Goal: Task Accomplishment & Management: Manage account settings

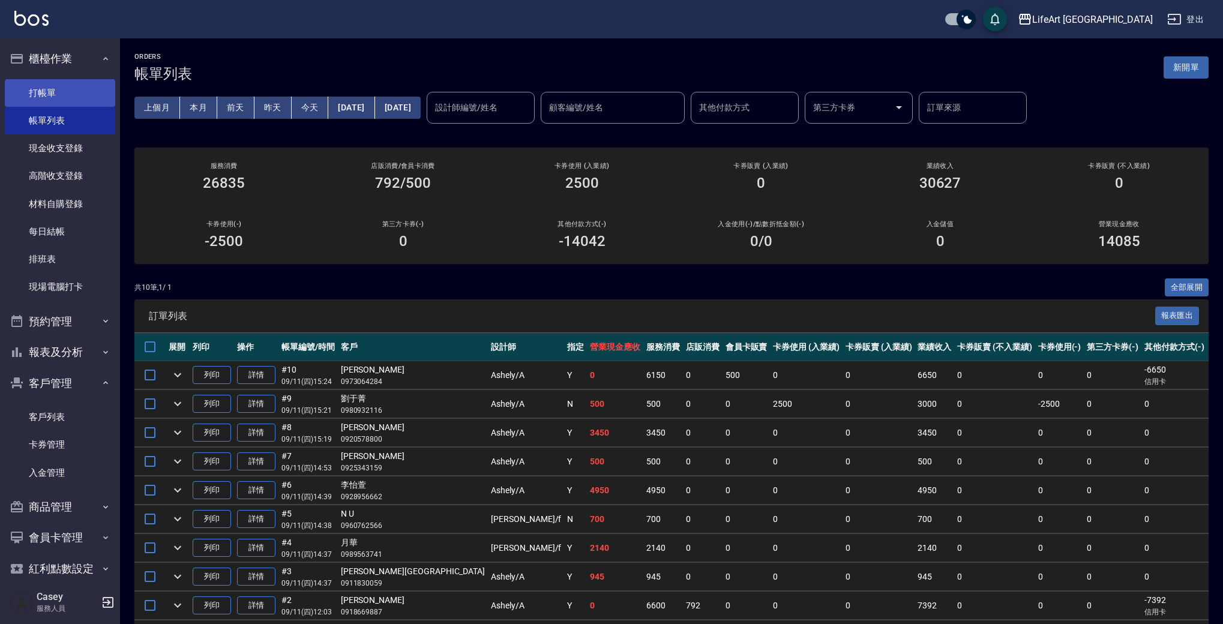
click at [60, 91] on link "打帳單" at bounding box center [60, 93] width 110 height 28
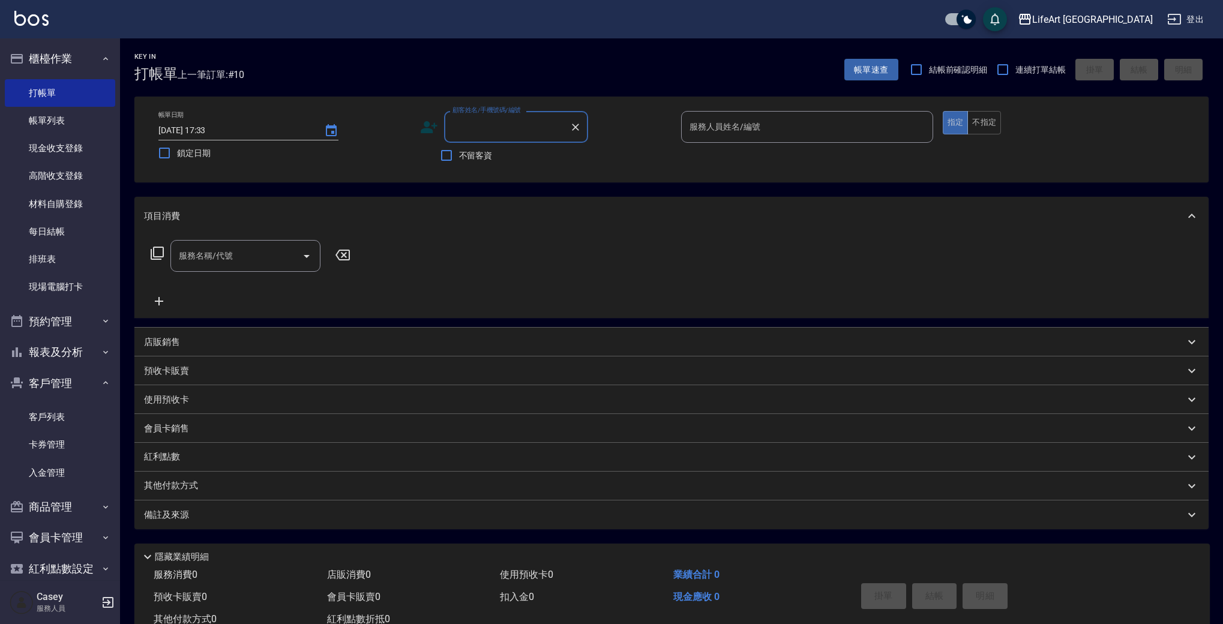
click at [508, 122] on input "顧客姓名/手機號碼/編號" at bounding box center [506, 126] width 115 height 21
click at [534, 157] on li "[PERSON_NAME]/0958120908/" at bounding box center [516, 158] width 144 height 20
type input "[PERSON_NAME]/0958120908/"
type input "Weiwei-w"
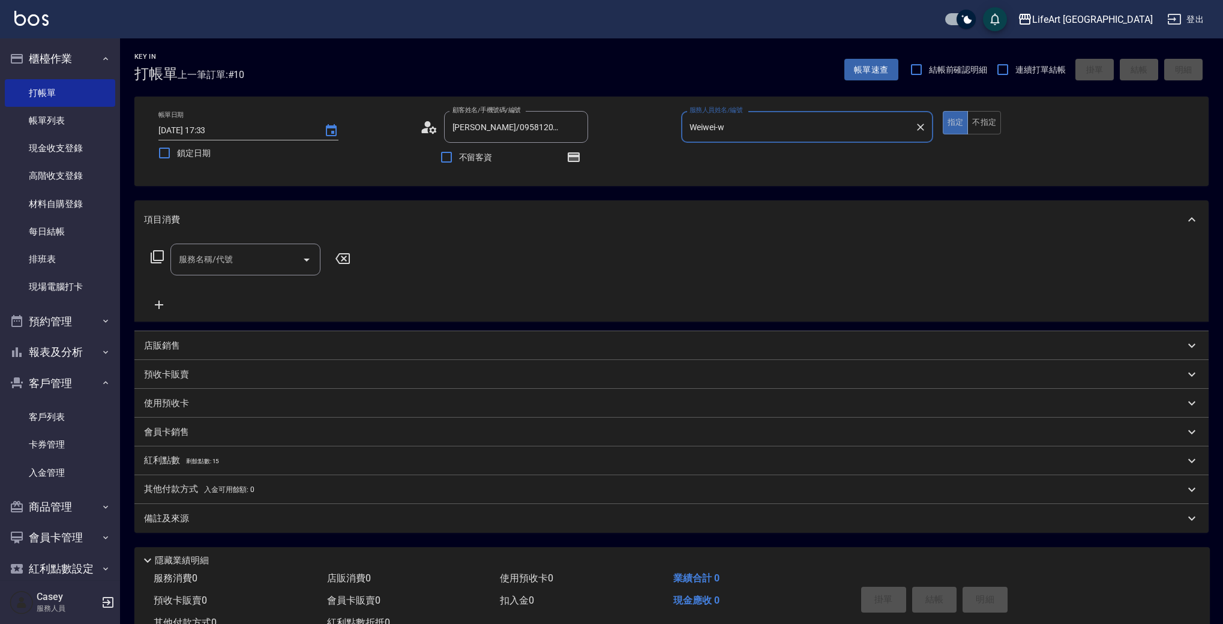
drag, startPoint x: 205, startPoint y: 253, endPoint x: 205, endPoint y: 259, distance: 6.0
click at [204, 259] on input "服務名稱/代號" at bounding box center [236, 259] width 121 height 21
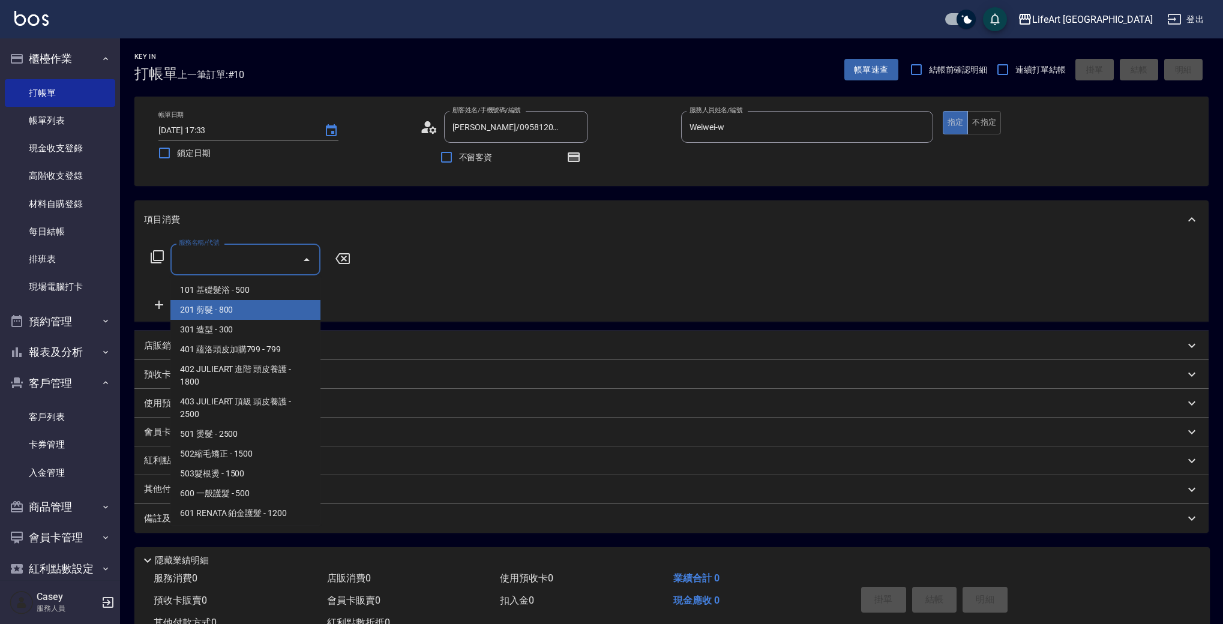
click at [223, 312] on span "201 剪髮 - 800" at bounding box center [245, 310] width 150 height 20
type input "201 剪髮(201)"
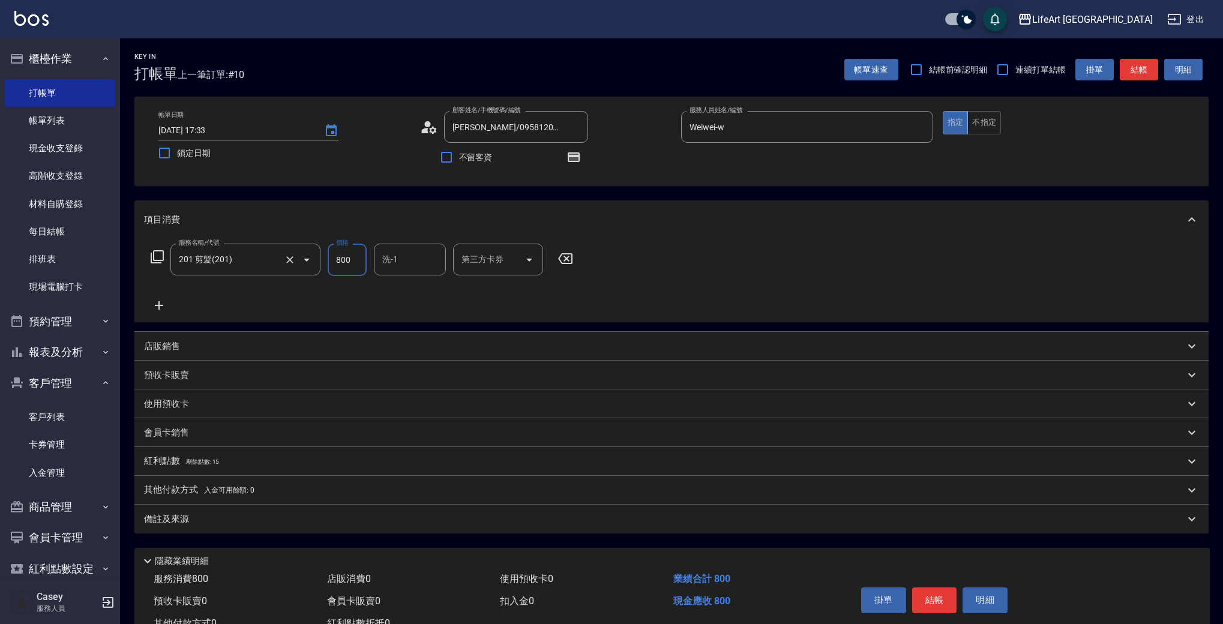
drag, startPoint x: 353, startPoint y: 262, endPoint x: 317, endPoint y: 259, distance: 36.2
click at [317, 259] on div "服務名稱/代號 201 剪髮(201) 服務名稱/代號 價格 800 價格 洗-1 洗-1 第三方卡券 第三方卡券" at bounding box center [362, 260] width 436 height 32
type input "900"
click at [434, 262] on input "洗-1" at bounding box center [409, 259] width 61 height 21
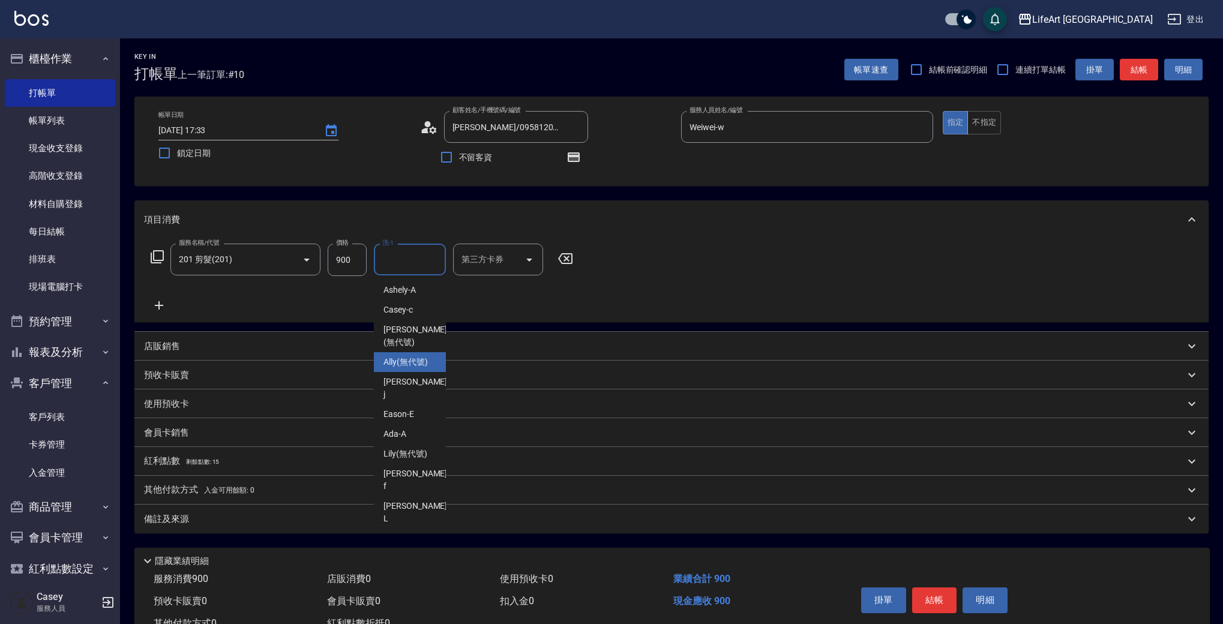
click at [413, 356] on span "Ally (無代號)" at bounding box center [405, 362] width 44 height 13
type input "Ally(無代號)"
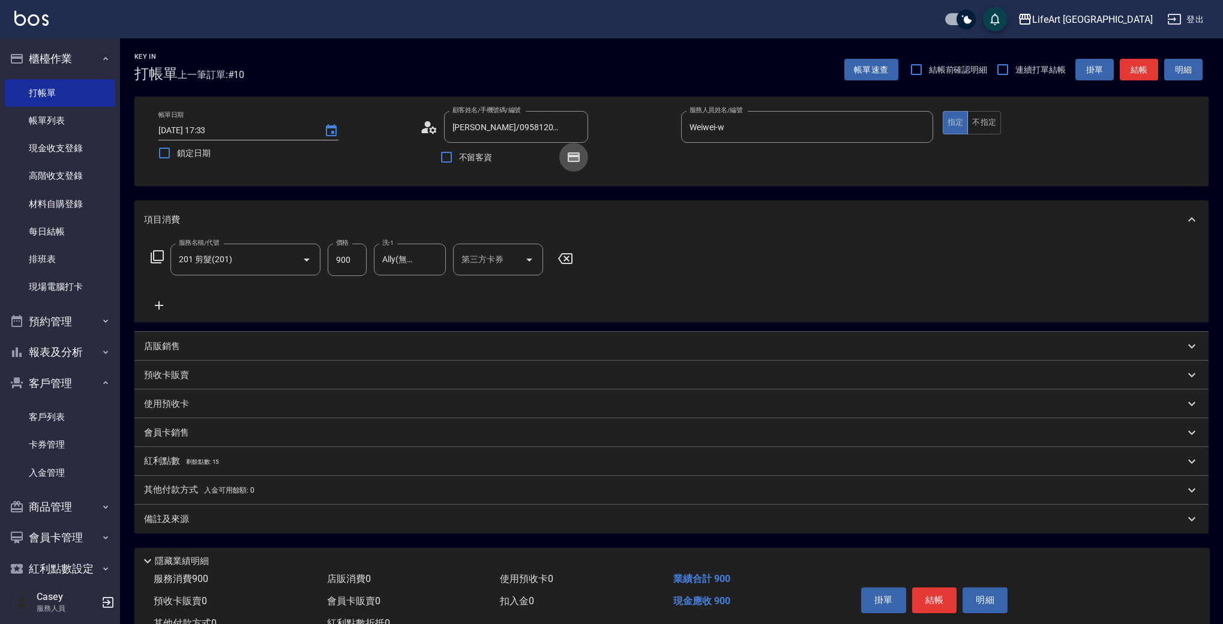
click at [576, 155] on icon "button" at bounding box center [574, 157] width 12 height 10
click at [286, 460] on div "紅利點數 剩餘點數: 15" at bounding box center [664, 461] width 1040 height 13
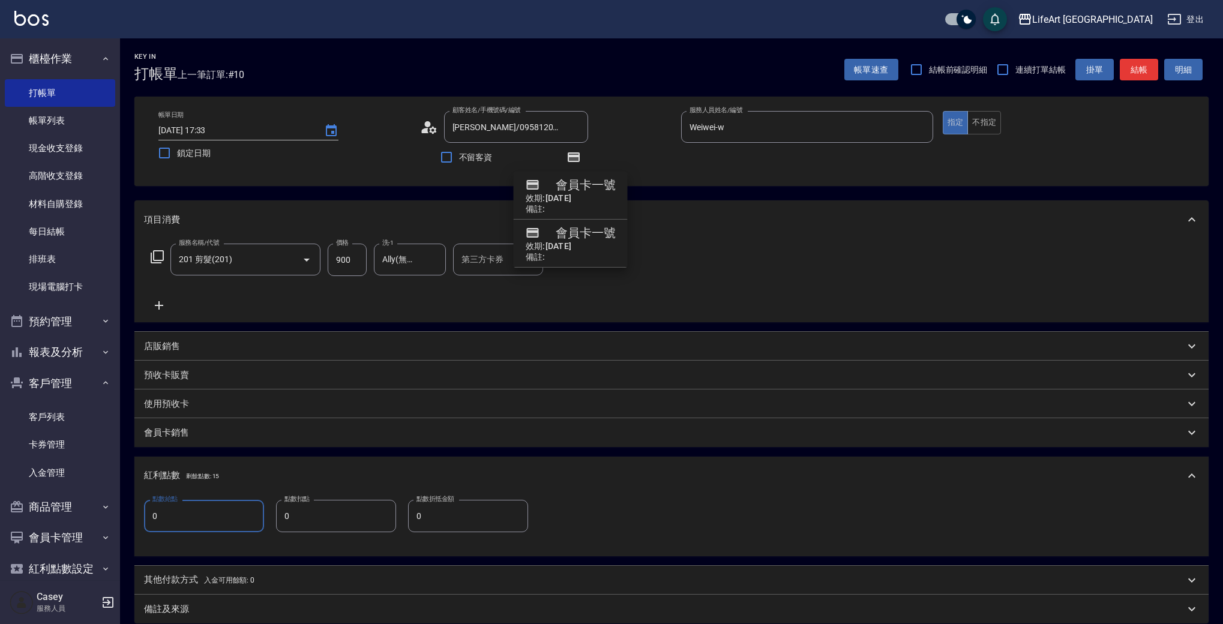
drag, startPoint x: 218, startPoint y: 521, endPoint x: 145, endPoint y: 520, distance: 72.6
click at [138, 515] on div "點數給點 0 點數給點 點數扣點 0 點數扣點 點數折抵金額 0 點數折抵金額" at bounding box center [671, 525] width 1074 height 61
type input "1"
click at [276, 607] on div "備註及來源" at bounding box center [664, 609] width 1040 height 13
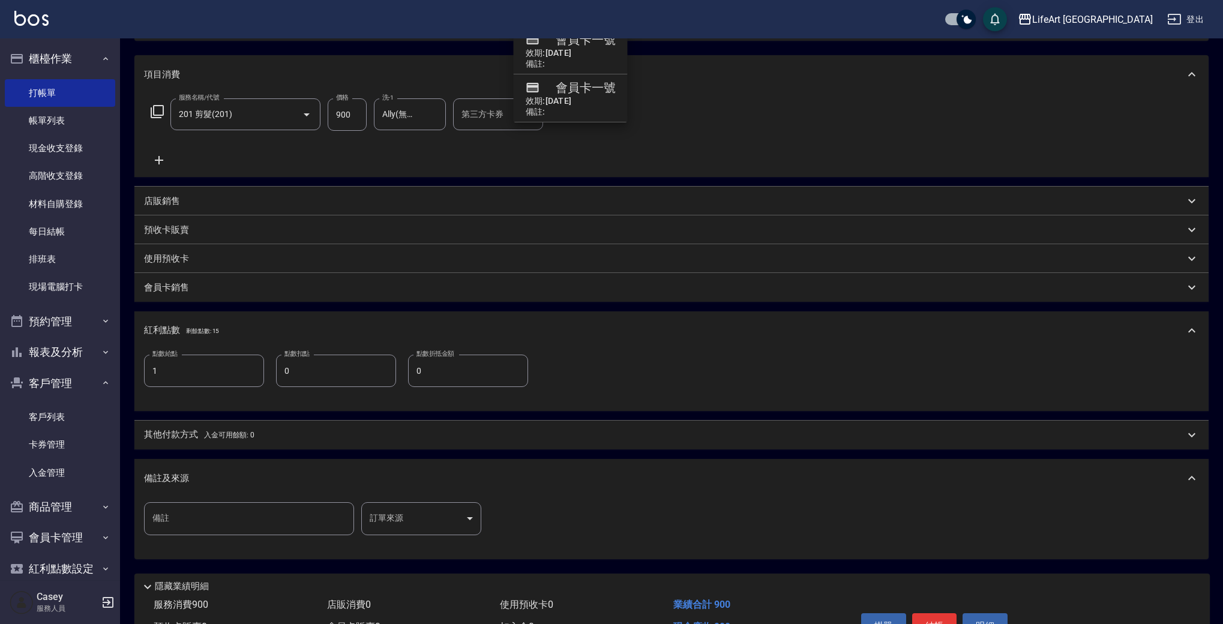
scroll to position [155, 0]
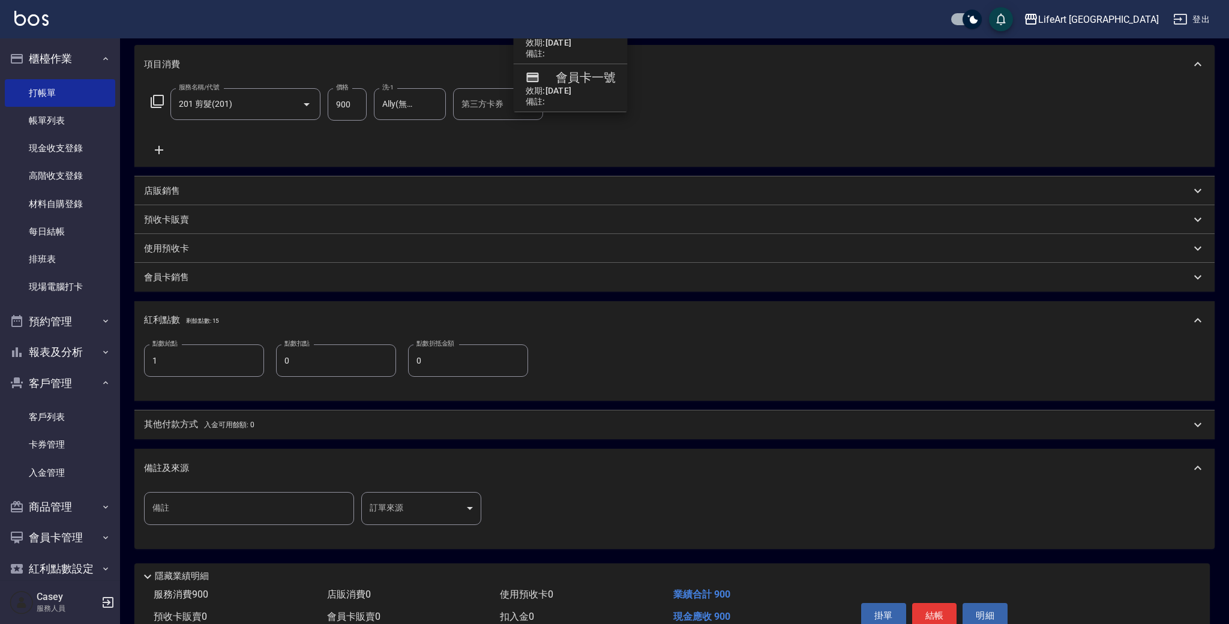
click at [436, 514] on body "LifeArt 蘆洲 登出 櫃檯作業 打帳單 帳單列表 現金收支登錄 高階收支登錄 材料自購登錄 每日結帳 排班表 現場電腦打卡 預約管理 預約管理 單日預約…" at bounding box center [614, 262] width 1229 height 835
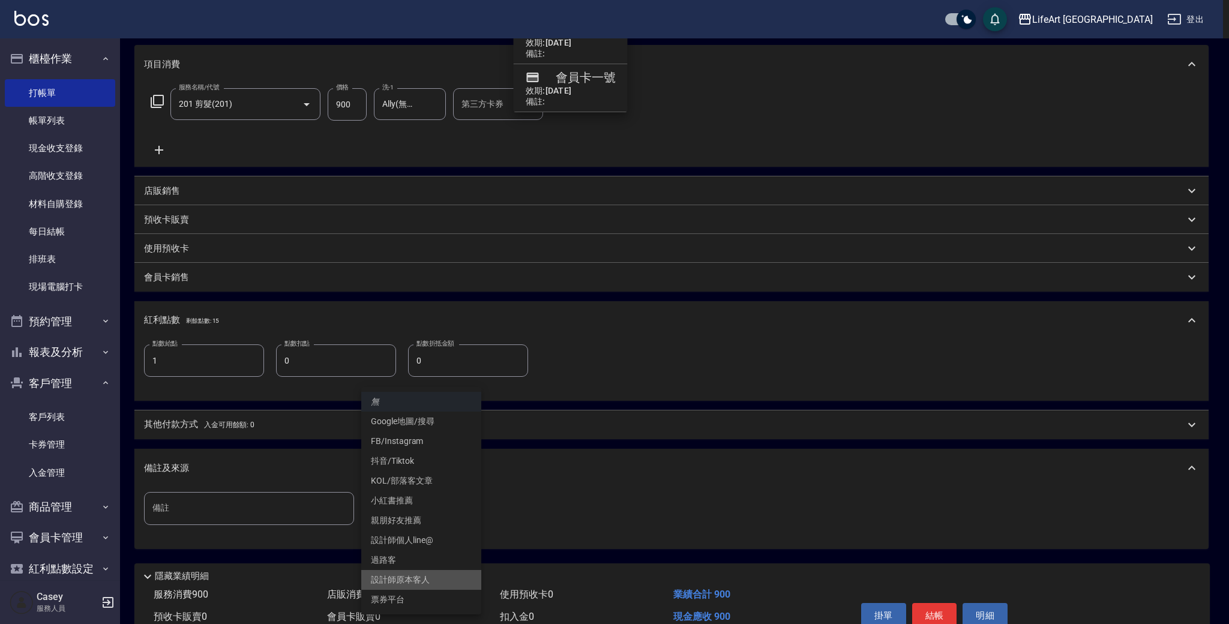
click at [418, 576] on li "設計師原本客人" at bounding box center [421, 580] width 120 height 20
type input "設計師原本客人"
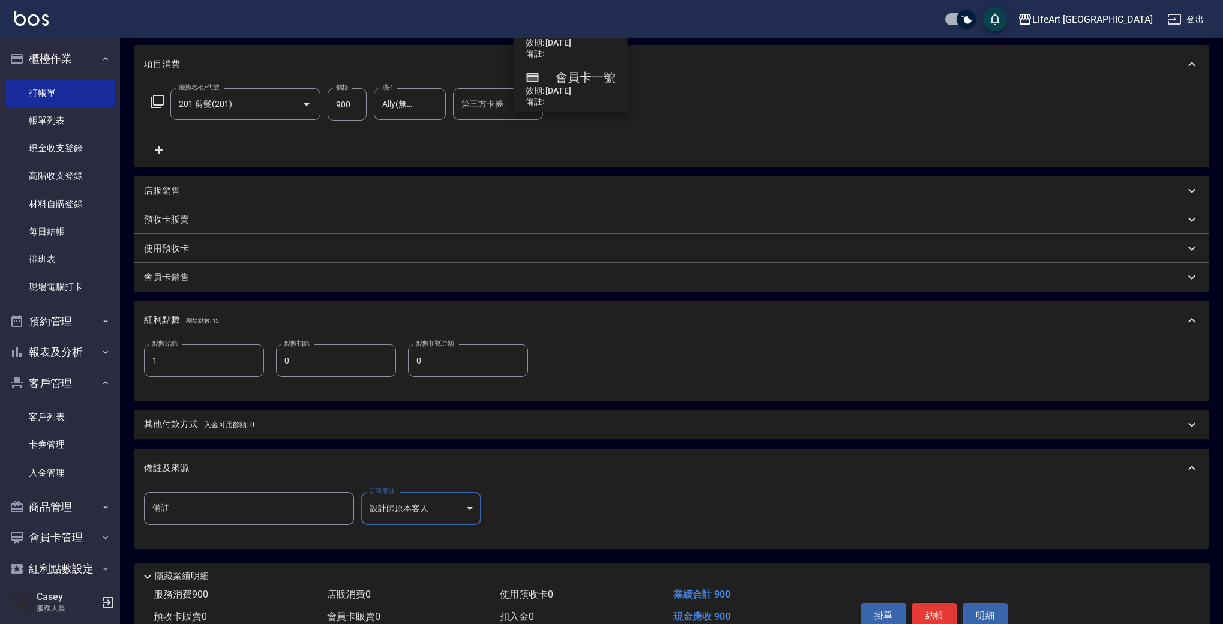
click at [932, 613] on button "結帳" at bounding box center [934, 615] width 45 height 25
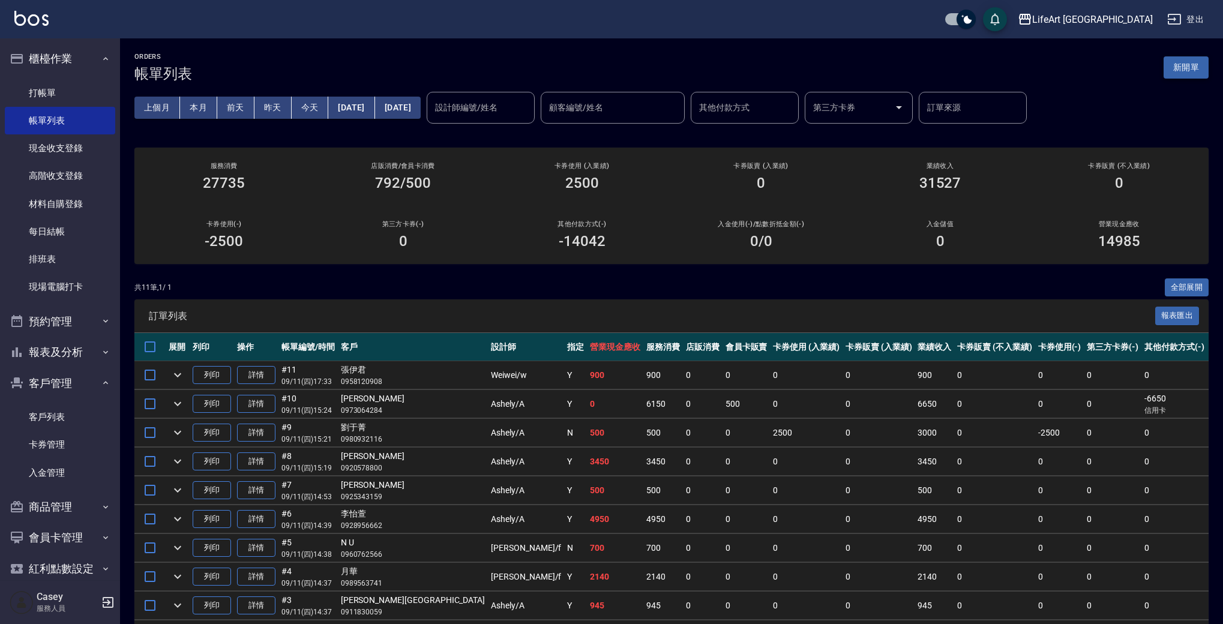
click at [1198, 74] on button "新開單" at bounding box center [1185, 67] width 45 height 22
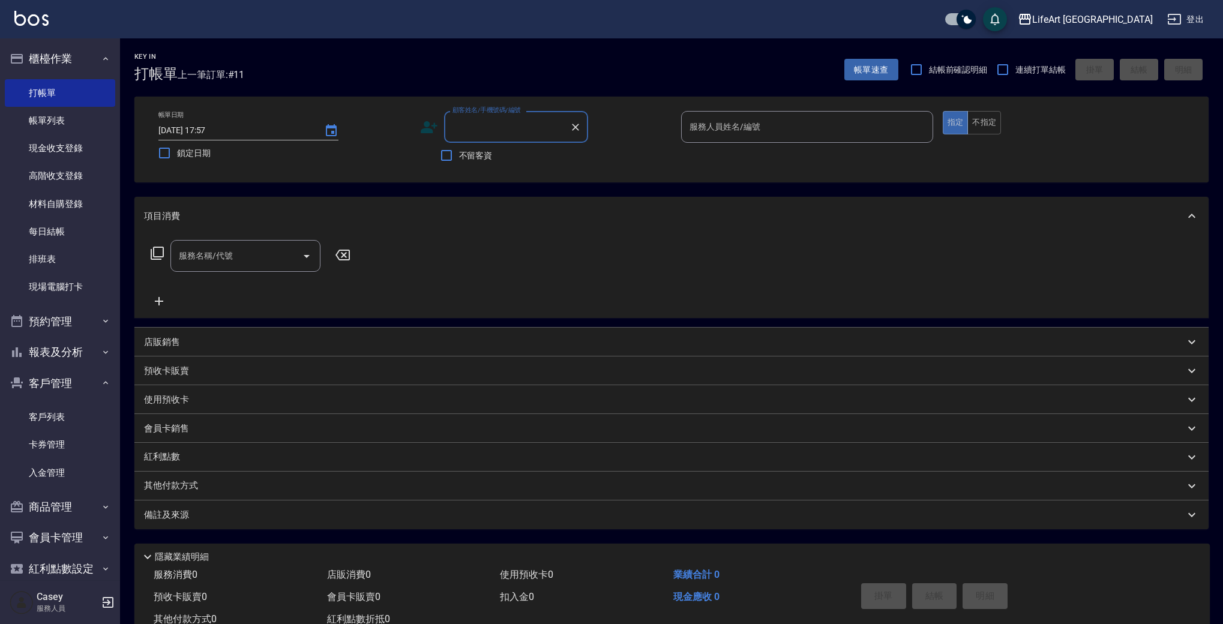
click at [518, 130] on input "顧客姓名/手機號碼/編號" at bounding box center [506, 126] width 115 height 21
type input "0"
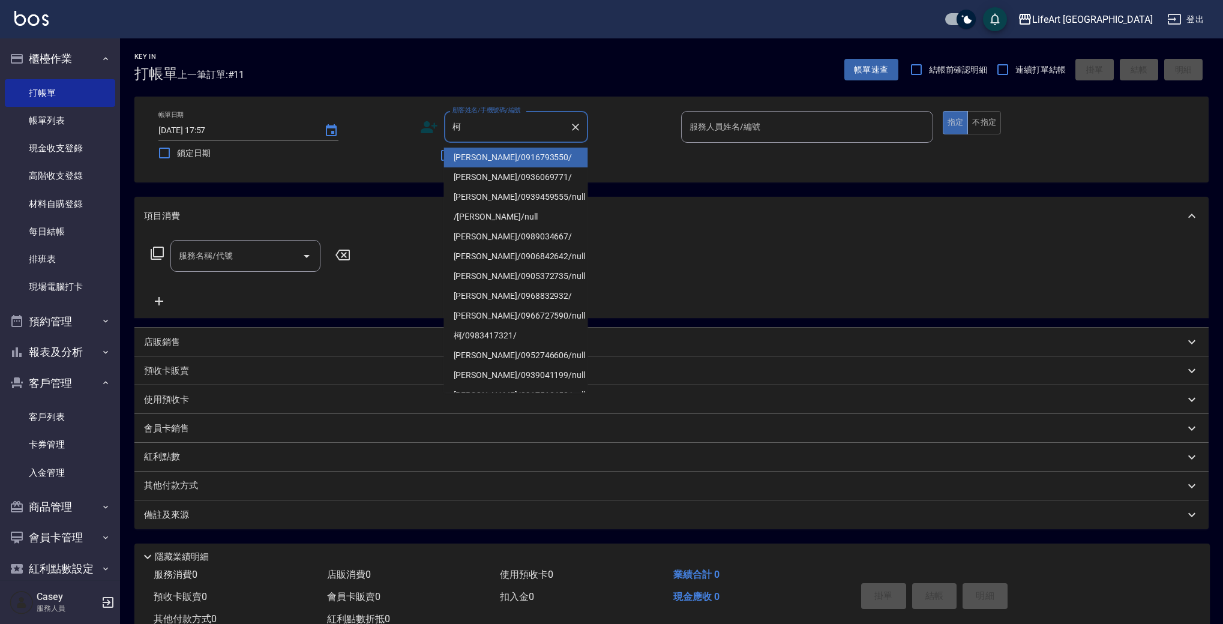
click at [518, 158] on li "[PERSON_NAME]/0916793550/" at bounding box center [516, 158] width 144 height 20
type input "[PERSON_NAME]/0916793550/"
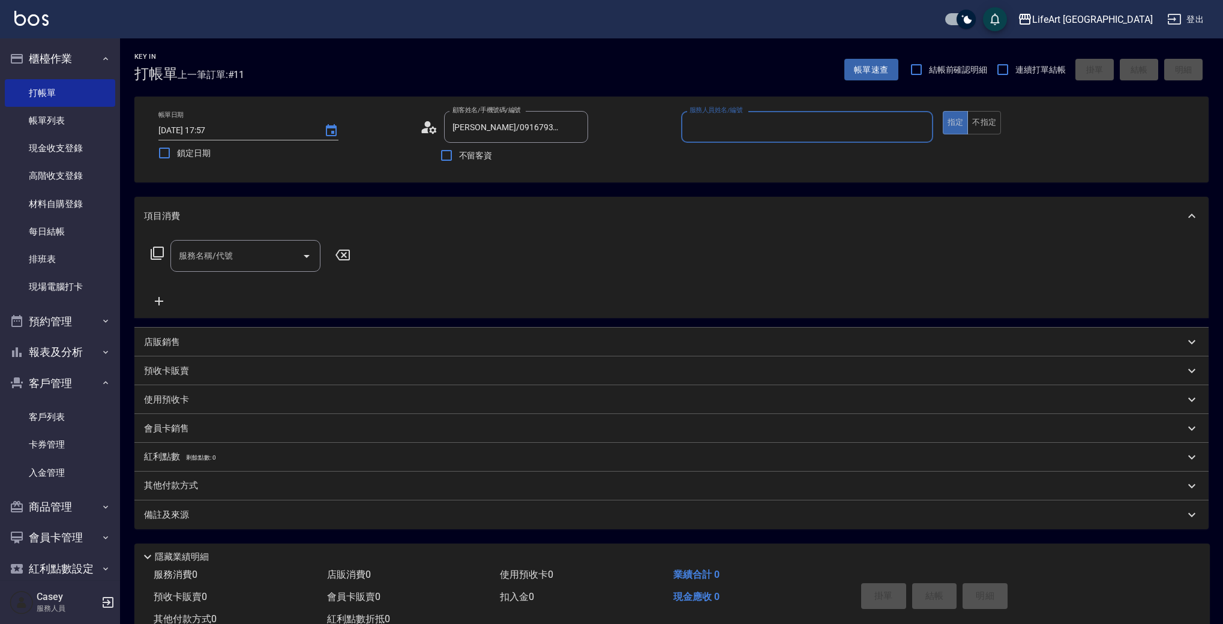
type input "Ashely-A"
click at [434, 131] on icon at bounding box center [432, 129] width 7 height 7
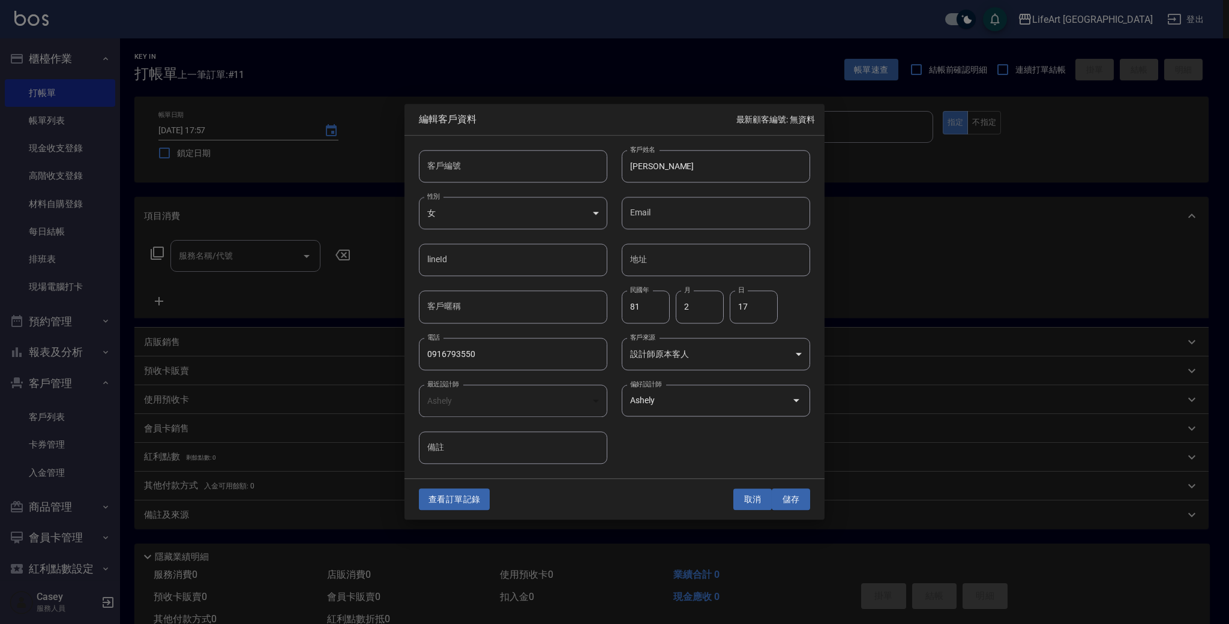
click at [749, 503] on button "取消" at bounding box center [752, 499] width 38 height 22
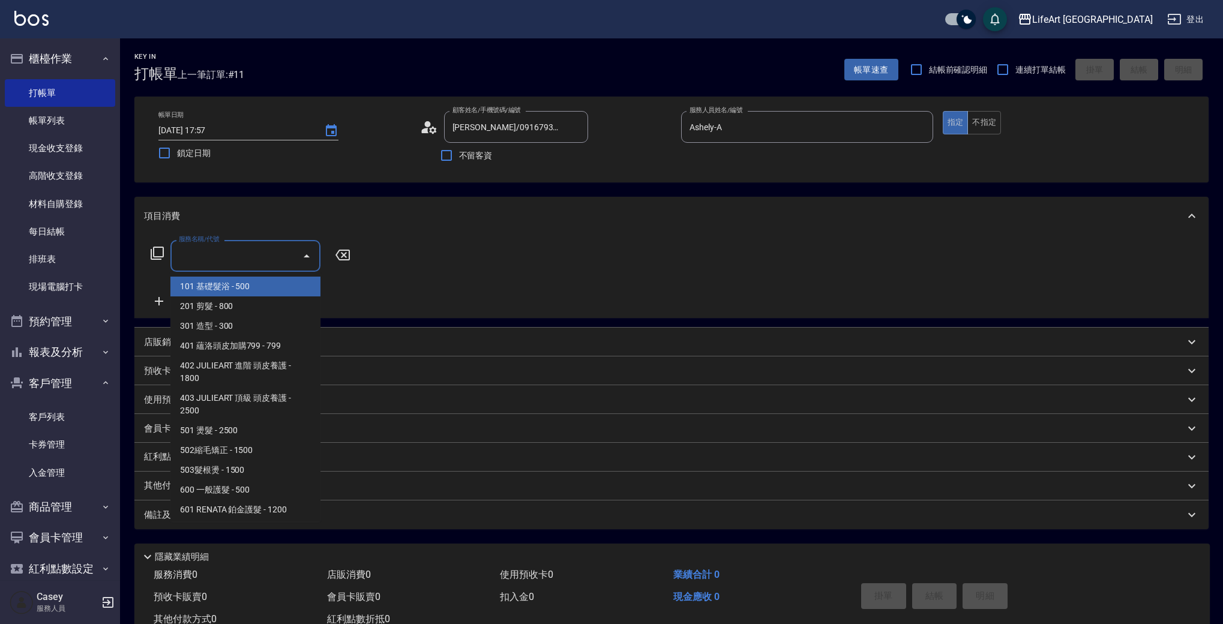
drag, startPoint x: 271, startPoint y: 249, endPoint x: 277, endPoint y: 295, distance: 46.1
click at [271, 249] on input "服務名稱/代號" at bounding box center [236, 255] width 121 height 21
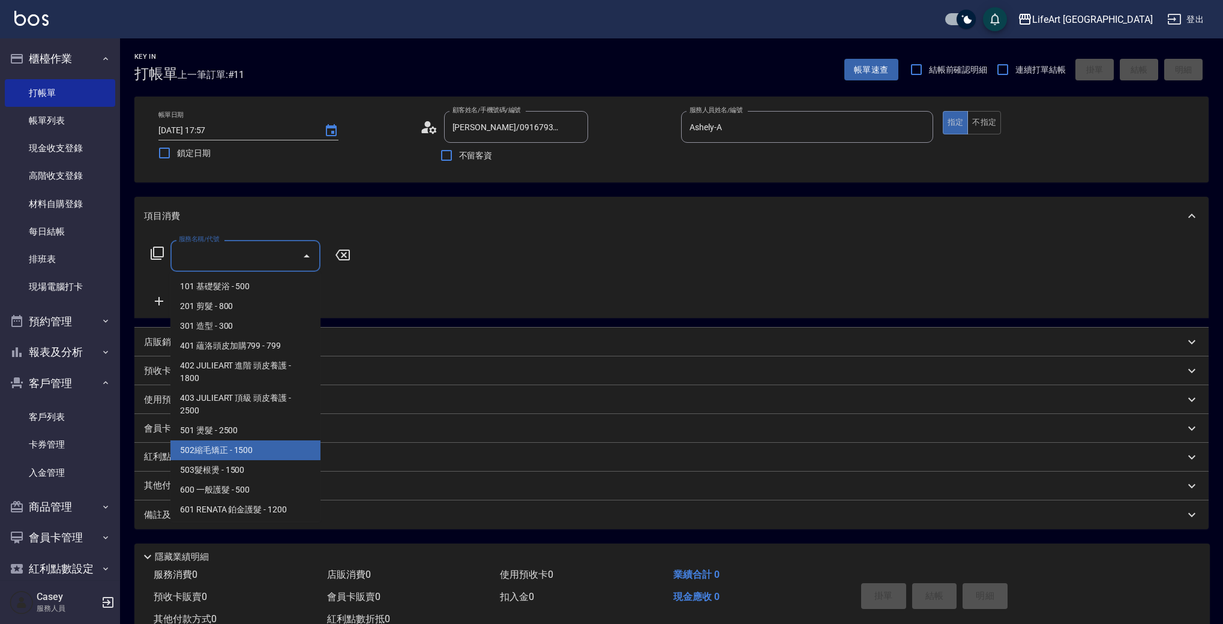
scroll to position [161, 0]
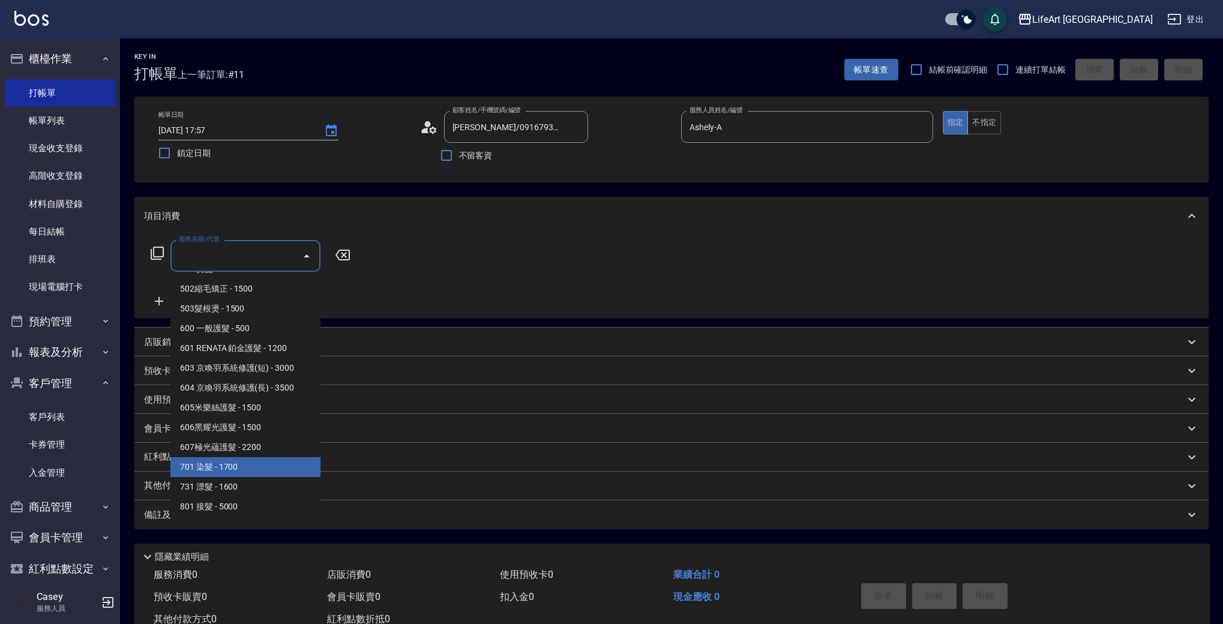
click at [278, 472] on span "701 染髮 - 1700" at bounding box center [245, 467] width 150 height 20
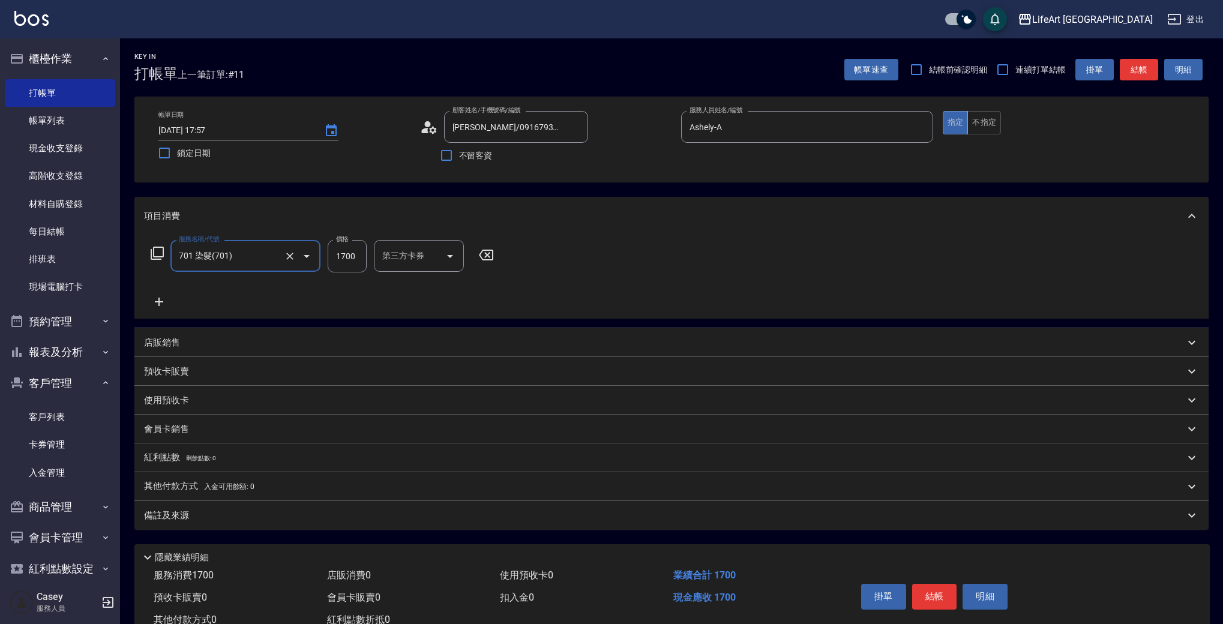
type input "701 染髮(701)"
click at [346, 261] on input "1700" at bounding box center [347, 256] width 39 height 32
type input "2000"
click at [307, 512] on div "備註及來源" at bounding box center [664, 515] width 1040 height 13
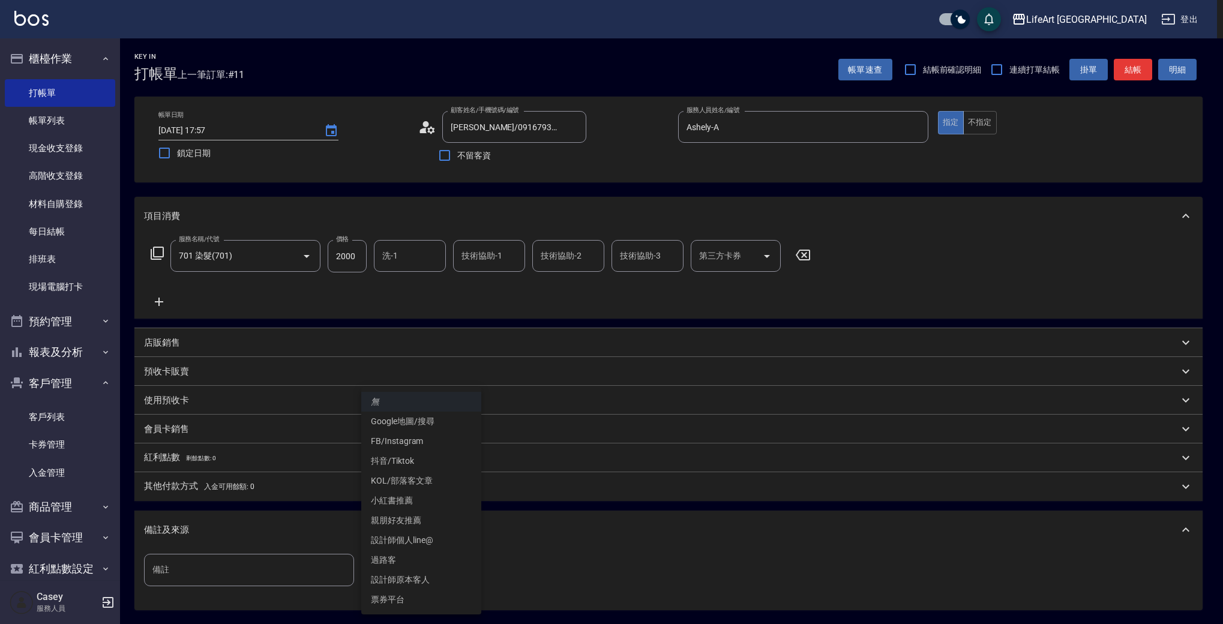
click at [425, 571] on body "LifeArt 蘆洲 登出 櫃檯作業 打帳單 帳單列表 現金收支登錄 高階收支登錄 材料自購登錄 每日結帳 排班表 現場電腦打卡 預約管理 預約管理 單日預約…" at bounding box center [611, 370] width 1223 height 740
click at [428, 578] on li "設計師原本客人" at bounding box center [421, 580] width 120 height 20
type input "設計師原本客人"
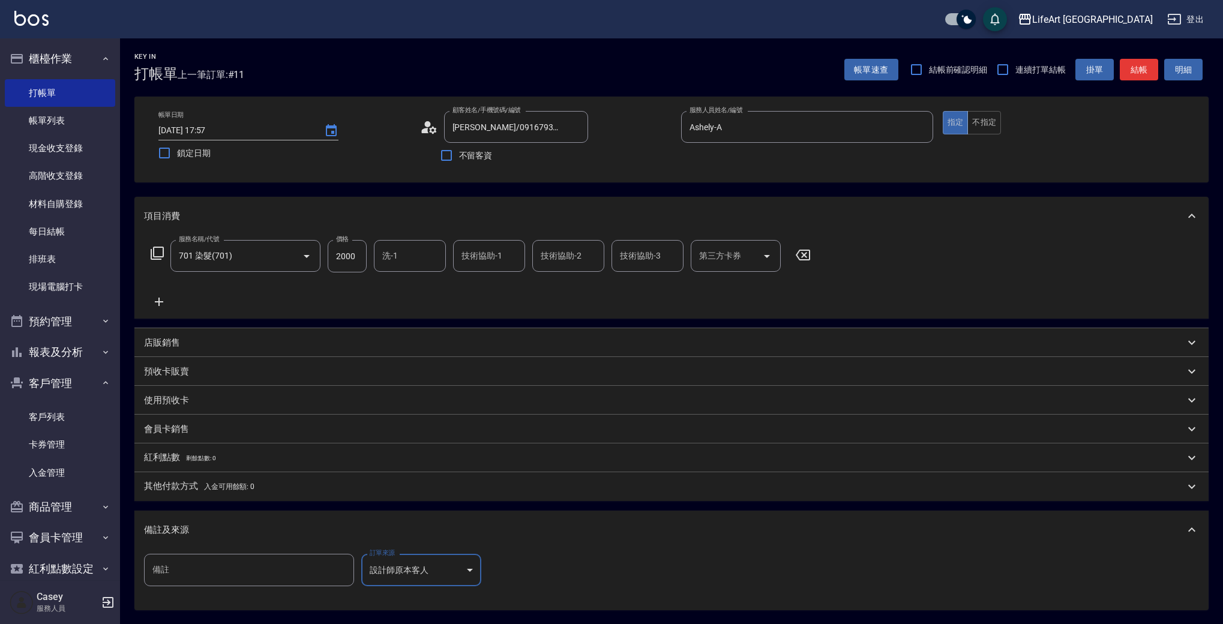
click at [479, 256] on div "技術協助-1 技術協助-1" at bounding box center [489, 256] width 72 height 32
click at [478, 290] on span "Casey -c" at bounding box center [477, 286] width 29 height 13
type input "Casey-c"
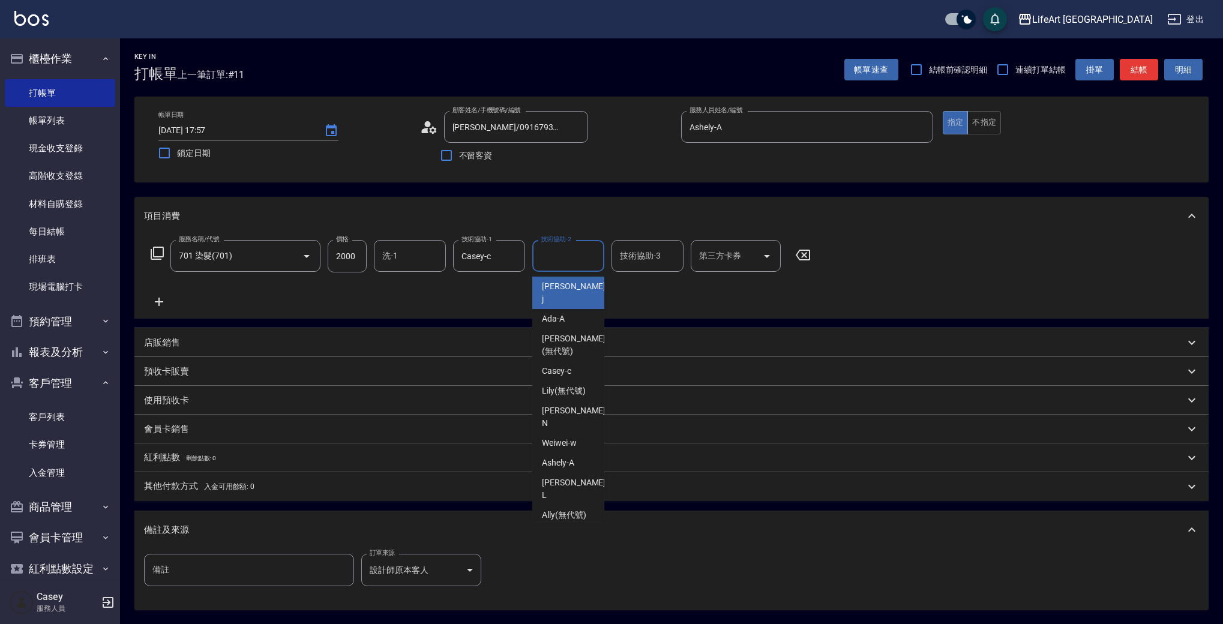
click at [562, 256] on div "技術協助-2 技術協助-2" at bounding box center [568, 256] width 72 height 32
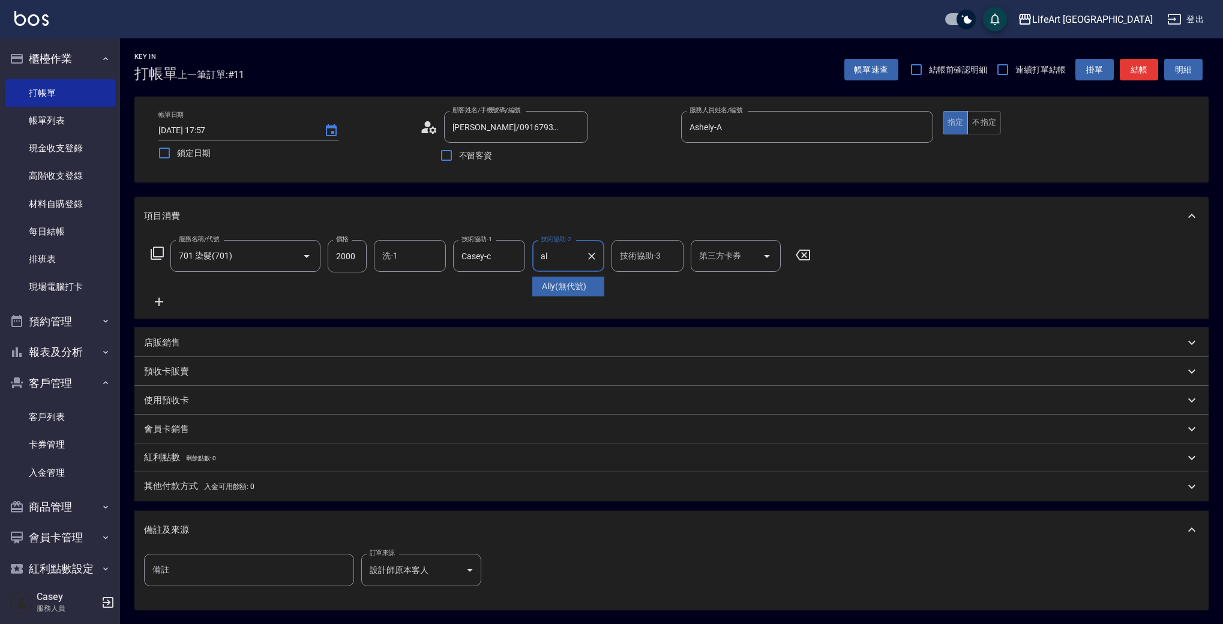
click at [559, 285] on span "Ally (無代號)" at bounding box center [564, 286] width 44 height 13
type input "Ally(無代號)"
click at [1144, 74] on button "結帳" at bounding box center [1139, 70] width 38 height 22
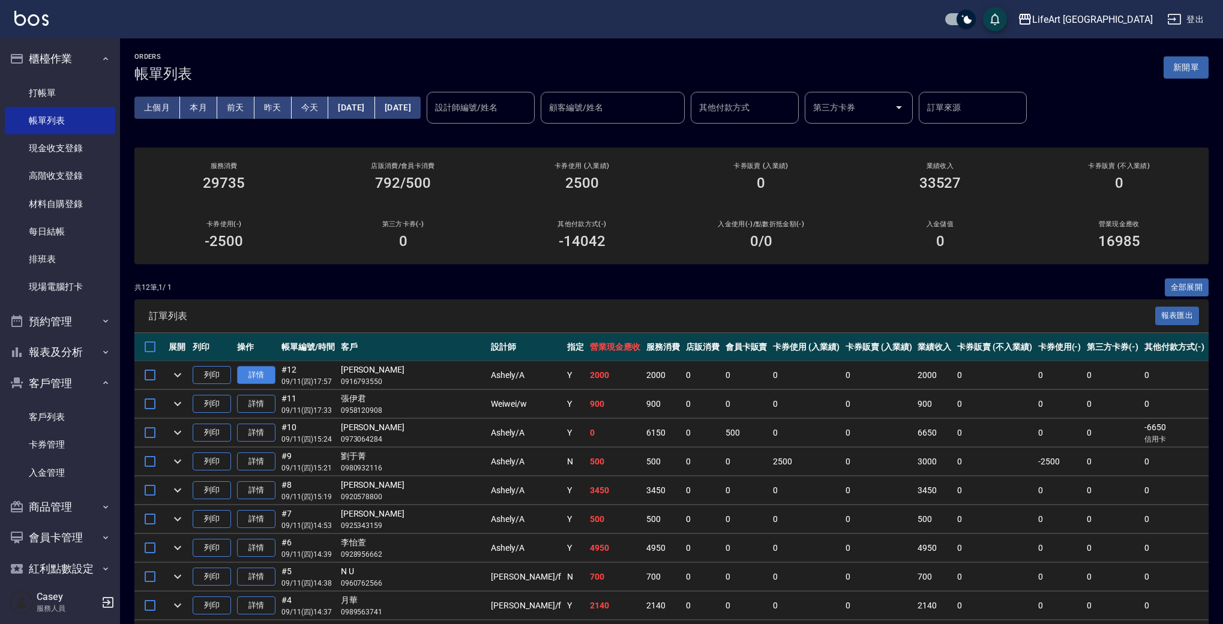
click at [265, 380] on link "詳情" at bounding box center [256, 375] width 38 height 19
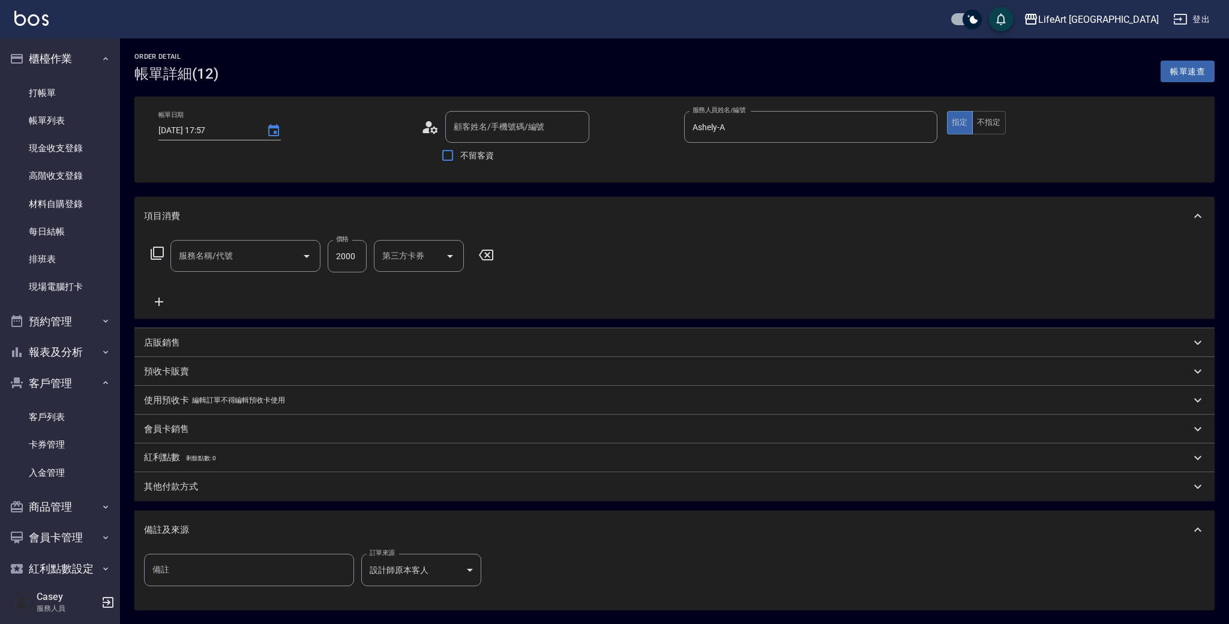
type input "[DATE] 17:57"
type input "Ashely-A"
type input "設計師原本客人"
type input "[PERSON_NAME]/0916793550/"
type input "701 染髮(701)"
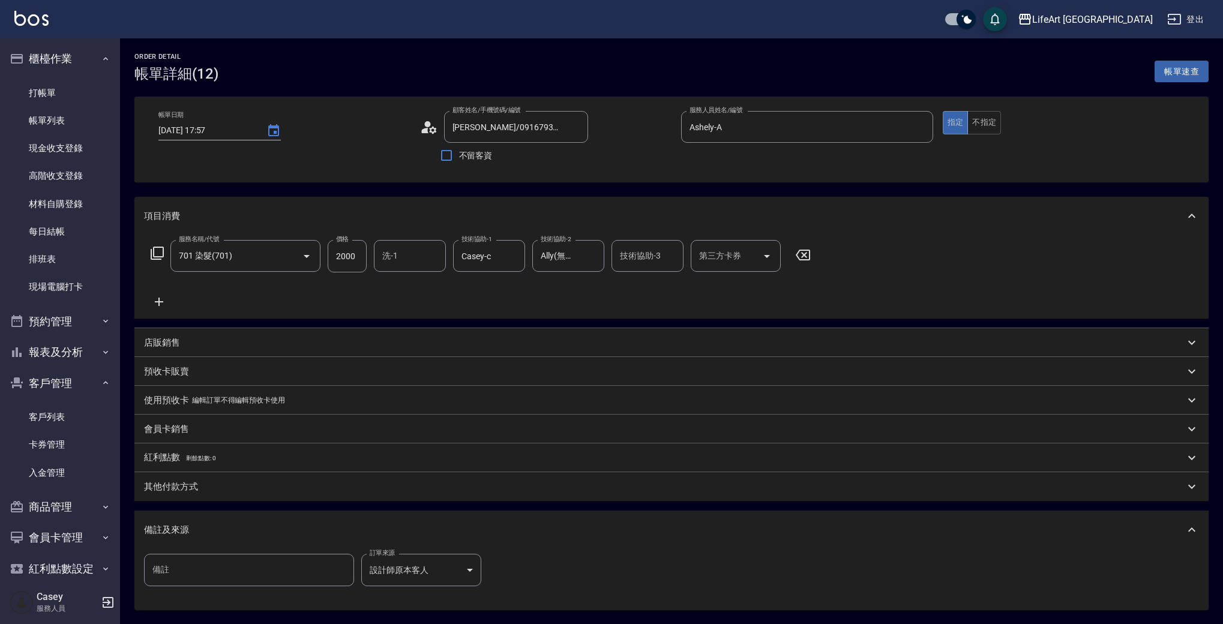
click at [424, 133] on icon at bounding box center [424, 130] width 7 height 5
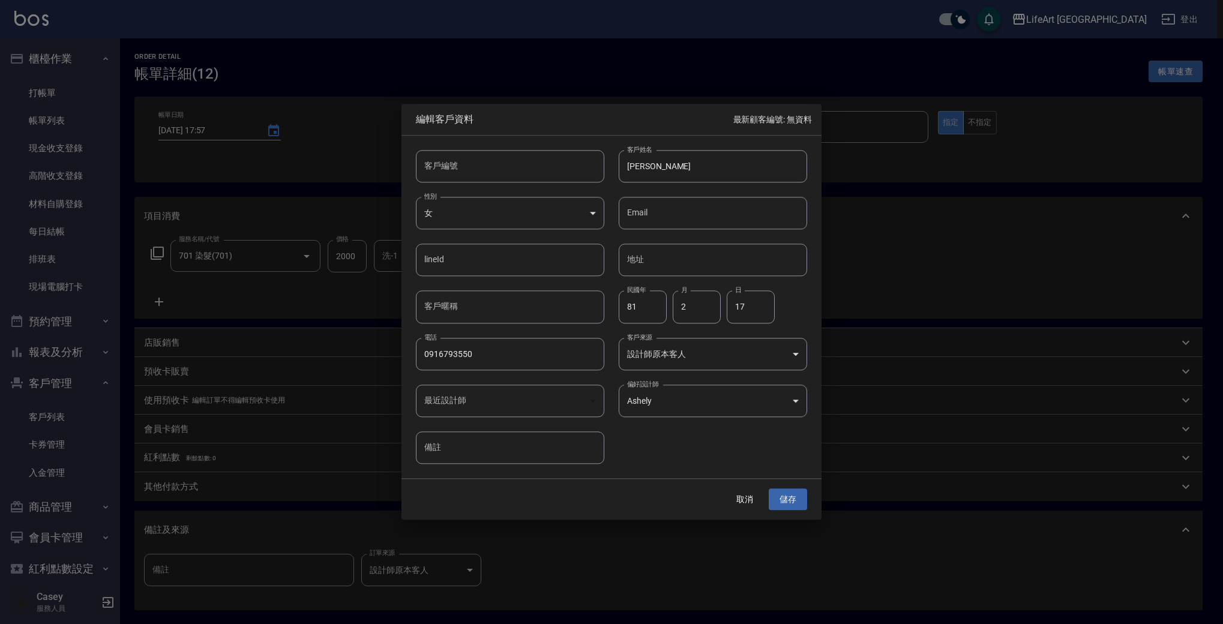
type input "73c9f443-5dd2-494c-a1c5-86db8311ae5d"
click at [747, 504] on button "取消" at bounding box center [747, 499] width 38 height 22
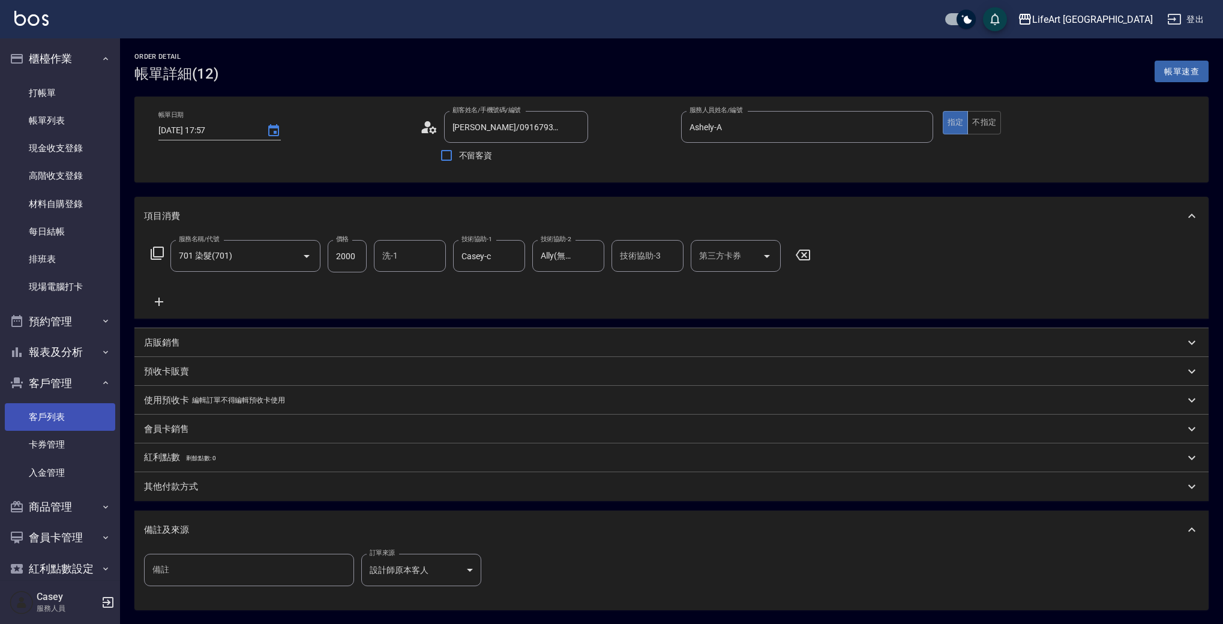
click at [51, 413] on link "客戶列表" at bounding box center [60, 417] width 110 height 28
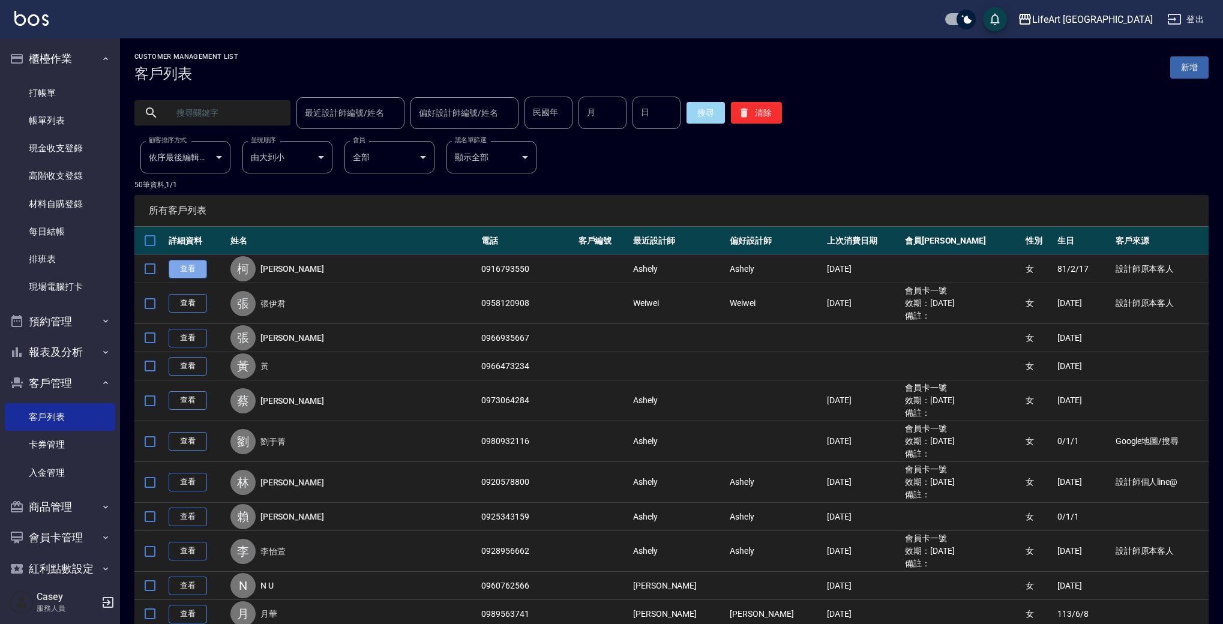
click at [169, 267] on link "查看" at bounding box center [188, 269] width 38 height 19
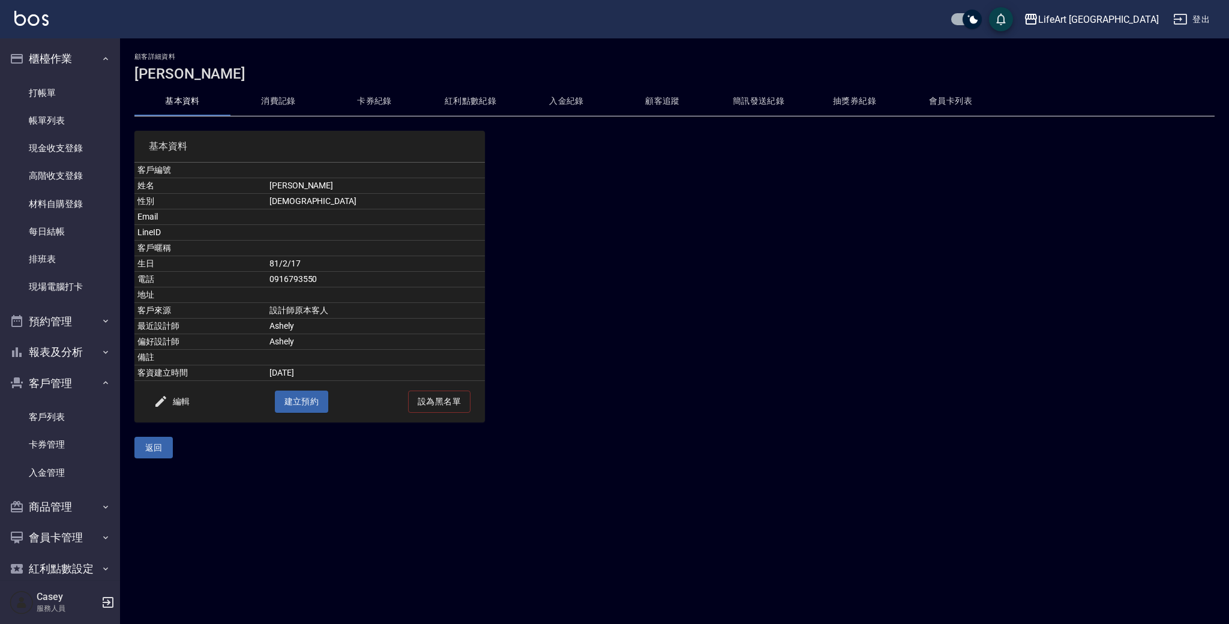
click at [292, 109] on button "消費記錄" at bounding box center [278, 101] width 96 height 29
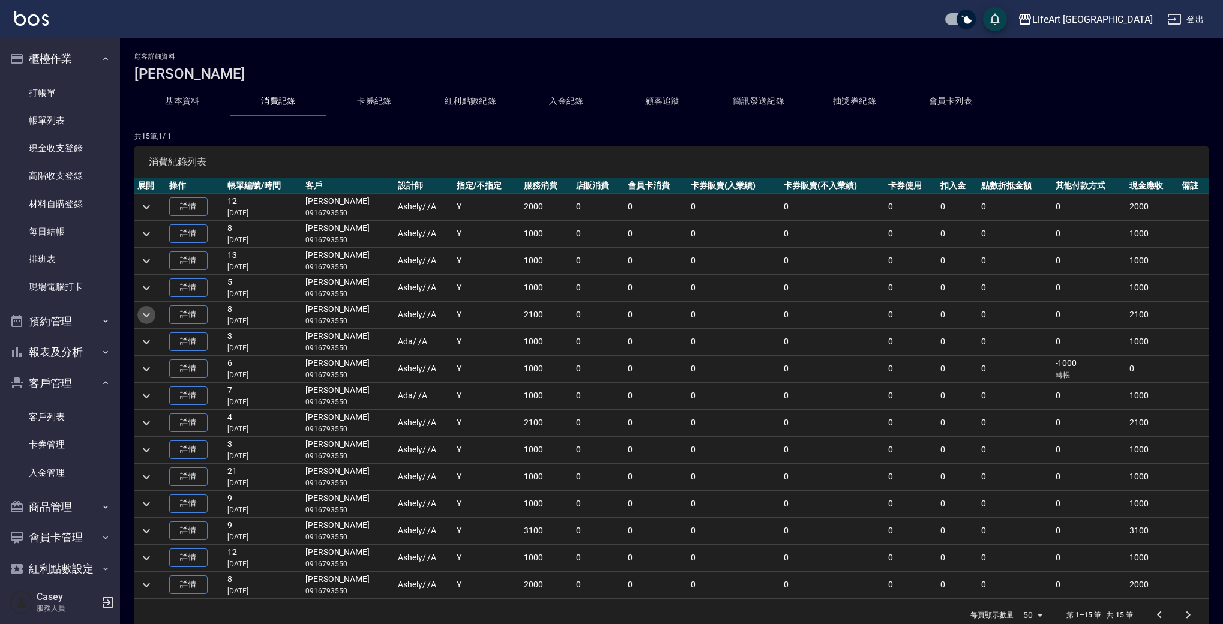
click at [148, 317] on icon "expand row" at bounding box center [146, 315] width 14 height 14
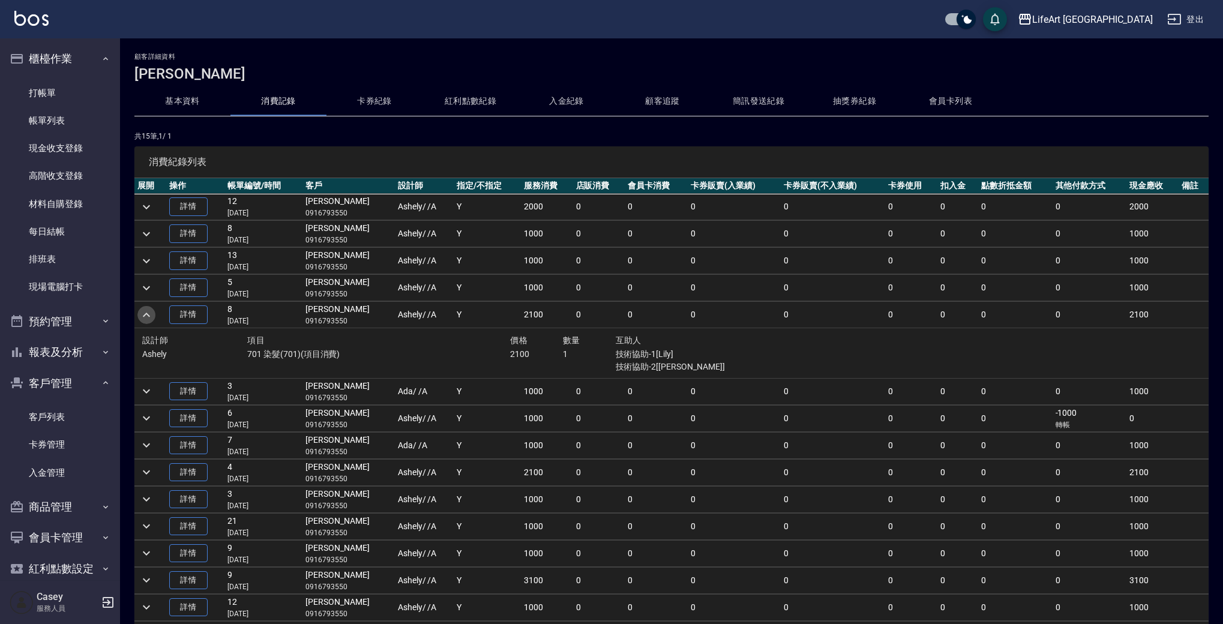
click at [148, 317] on icon "expand row" at bounding box center [146, 315] width 14 height 14
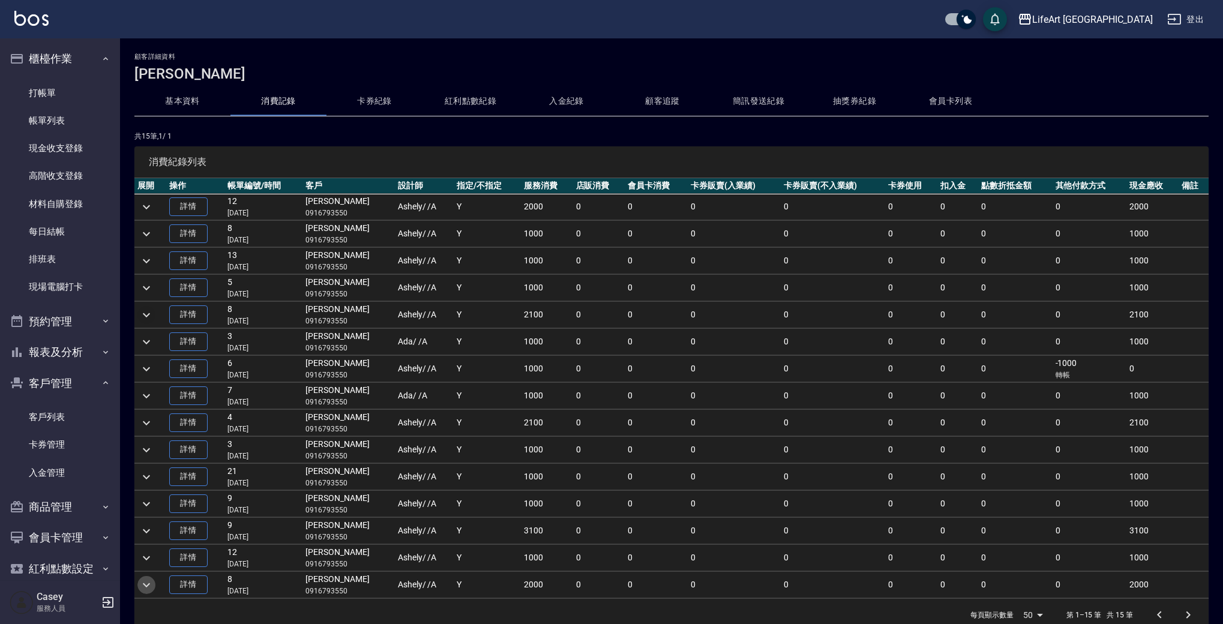
click at [154, 586] on button "expand row" at bounding box center [146, 585] width 18 height 18
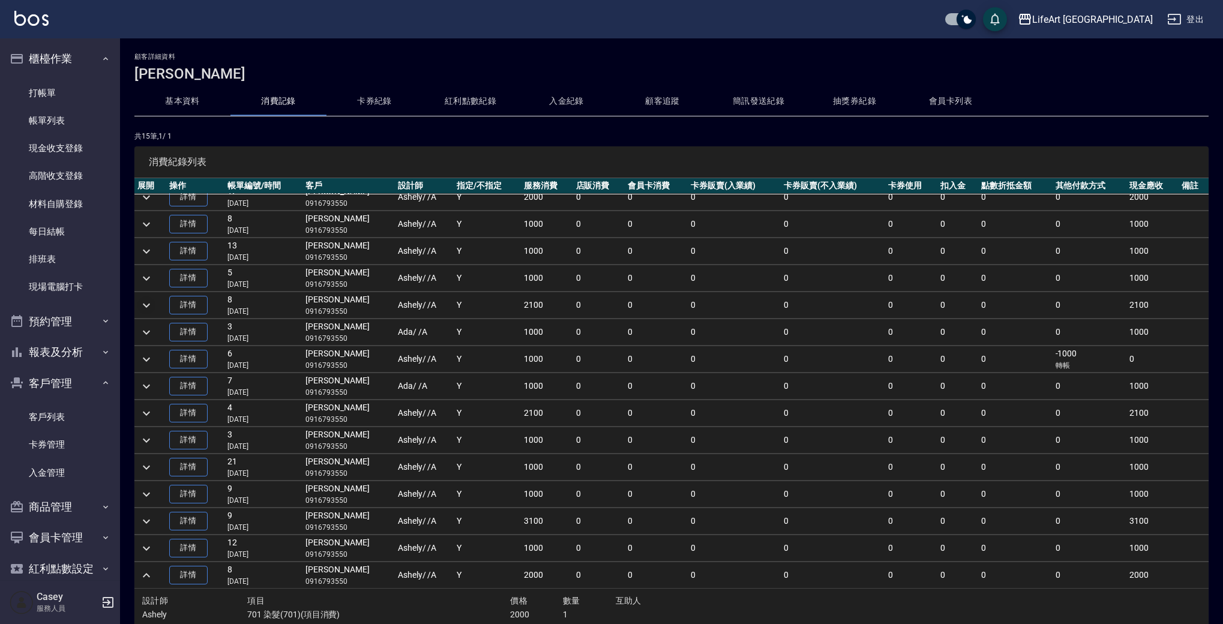
scroll to position [13, 0]
click at [138, 520] on button "expand row" at bounding box center [146, 518] width 18 height 18
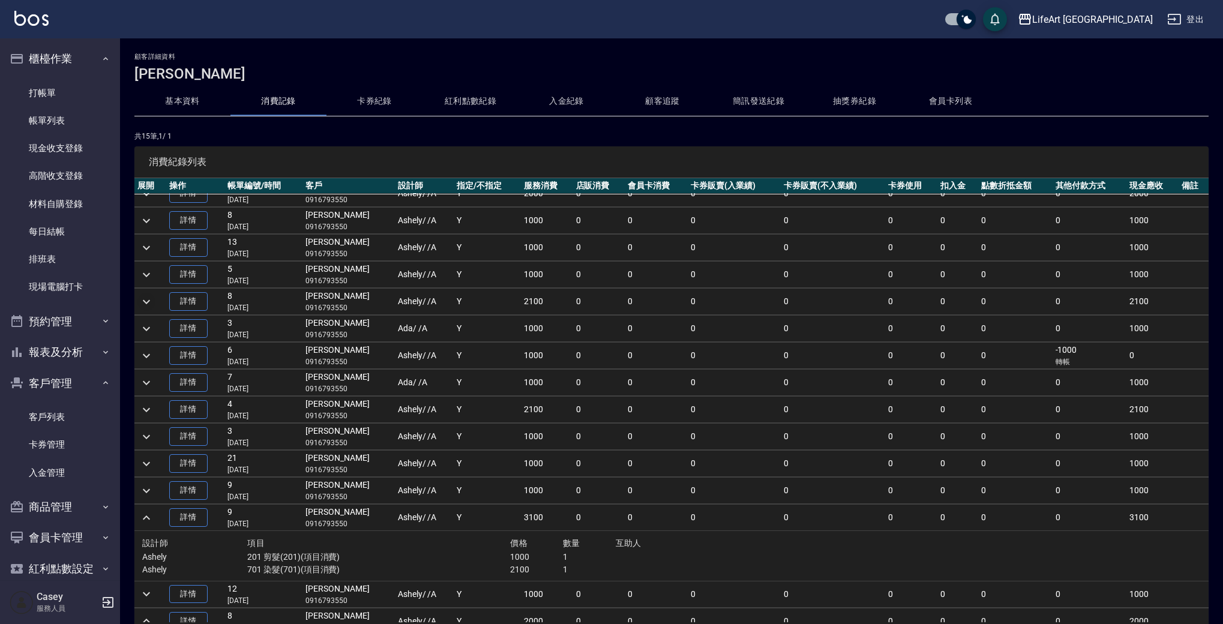
scroll to position [0, 0]
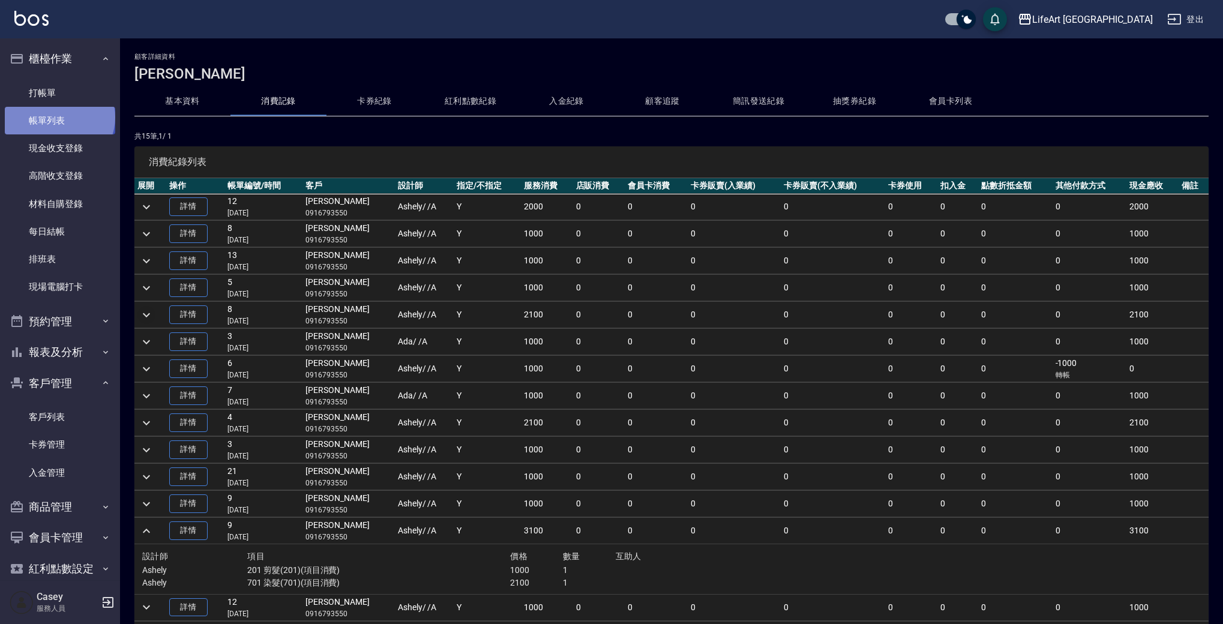
click at [58, 117] on link "帳單列表" at bounding box center [60, 121] width 110 height 28
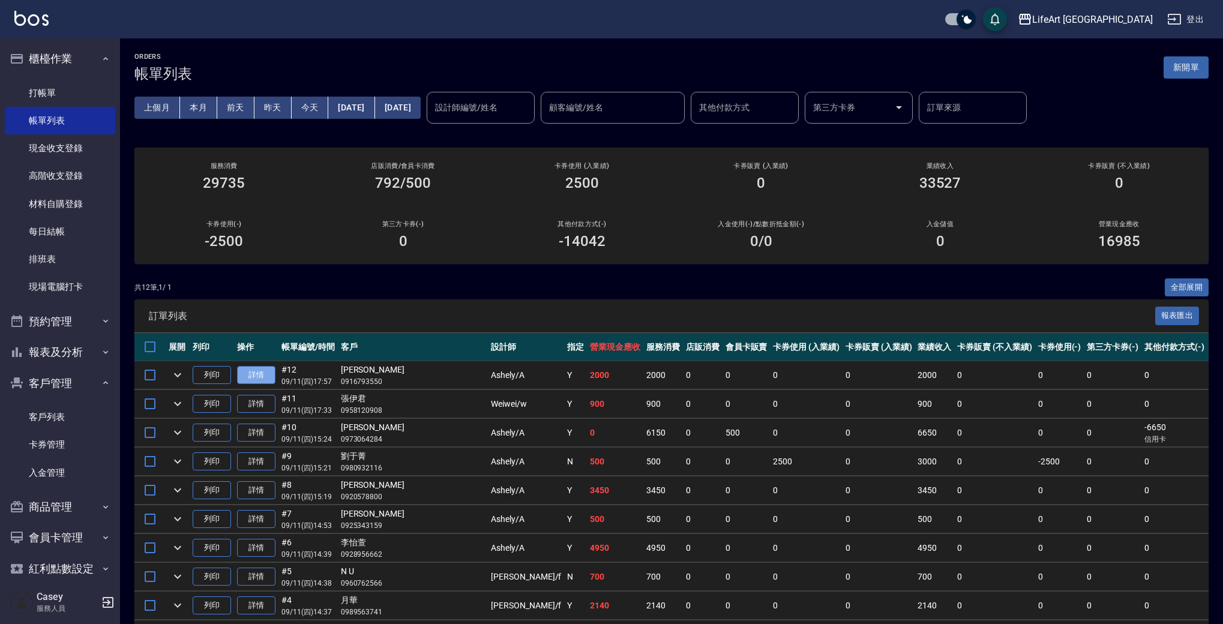
click at [257, 373] on link "詳情" at bounding box center [256, 375] width 38 height 19
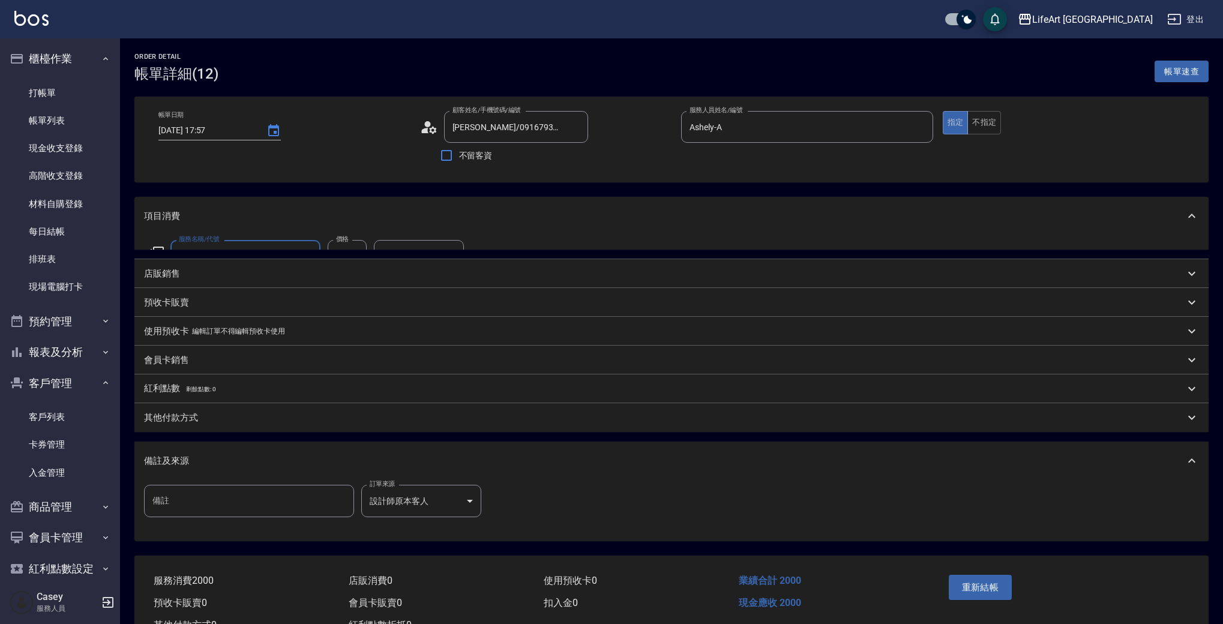
type input "[PERSON_NAME]/0916793550/"
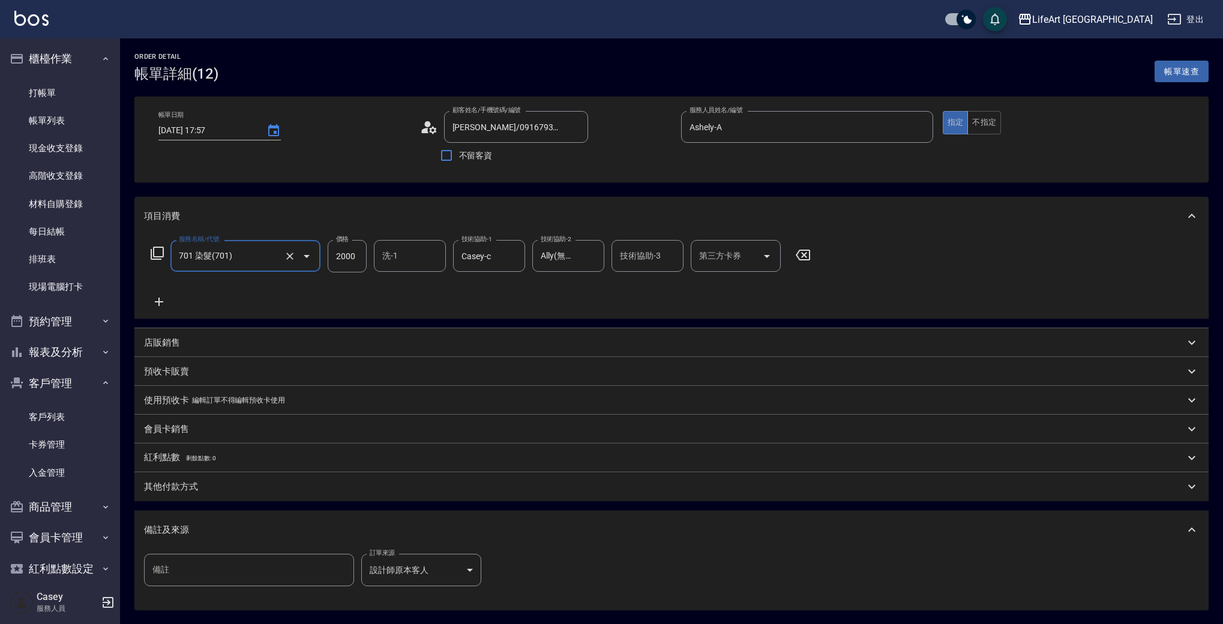
click at [355, 254] on input "2000" at bounding box center [347, 256] width 39 height 32
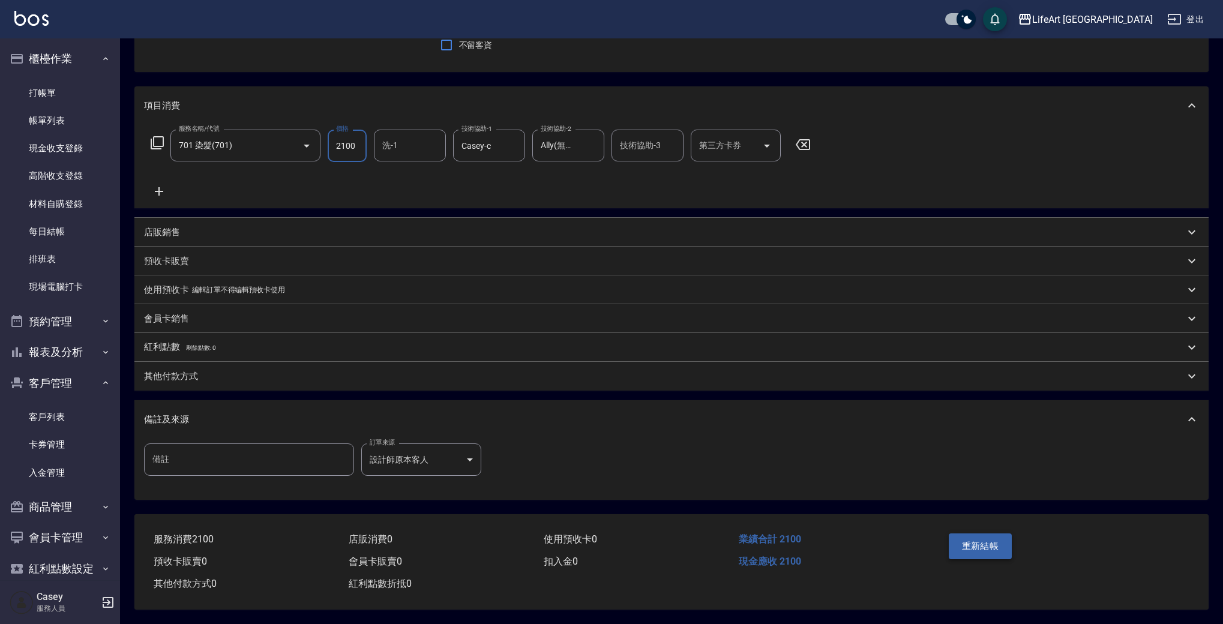
type input "2100"
click at [986, 547] on button "重新結帳" at bounding box center [981, 545] width 64 height 25
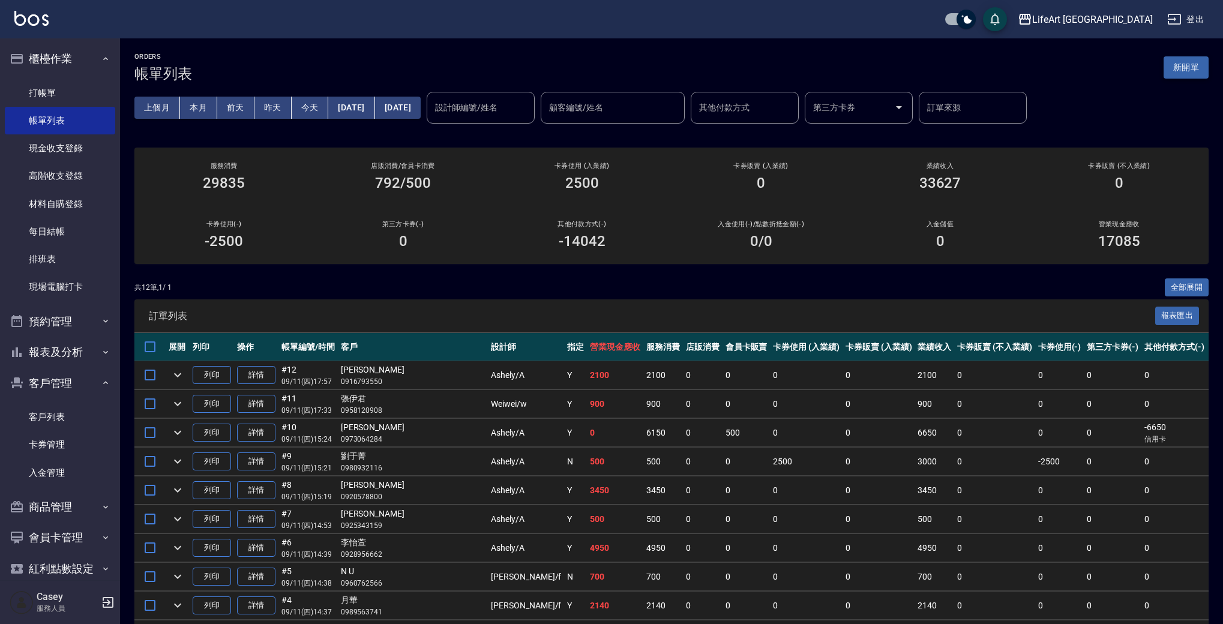
click at [1184, 73] on button "新開單" at bounding box center [1185, 67] width 45 height 22
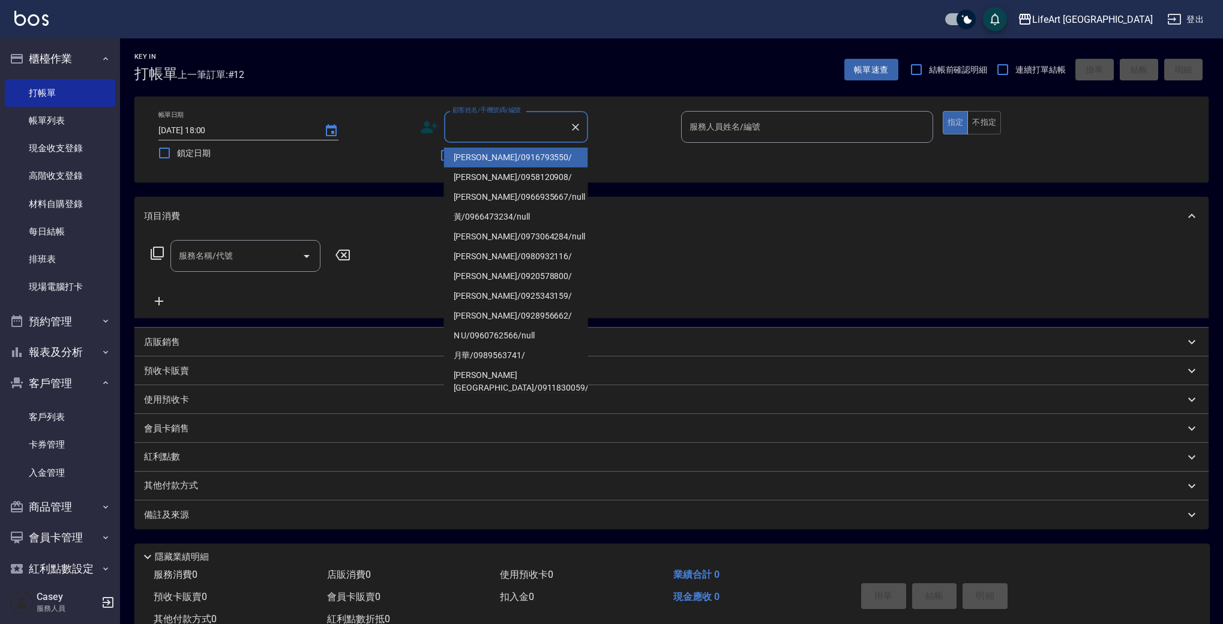
click at [528, 128] on input "顧客姓名/手機號碼/編號" at bounding box center [506, 126] width 115 height 21
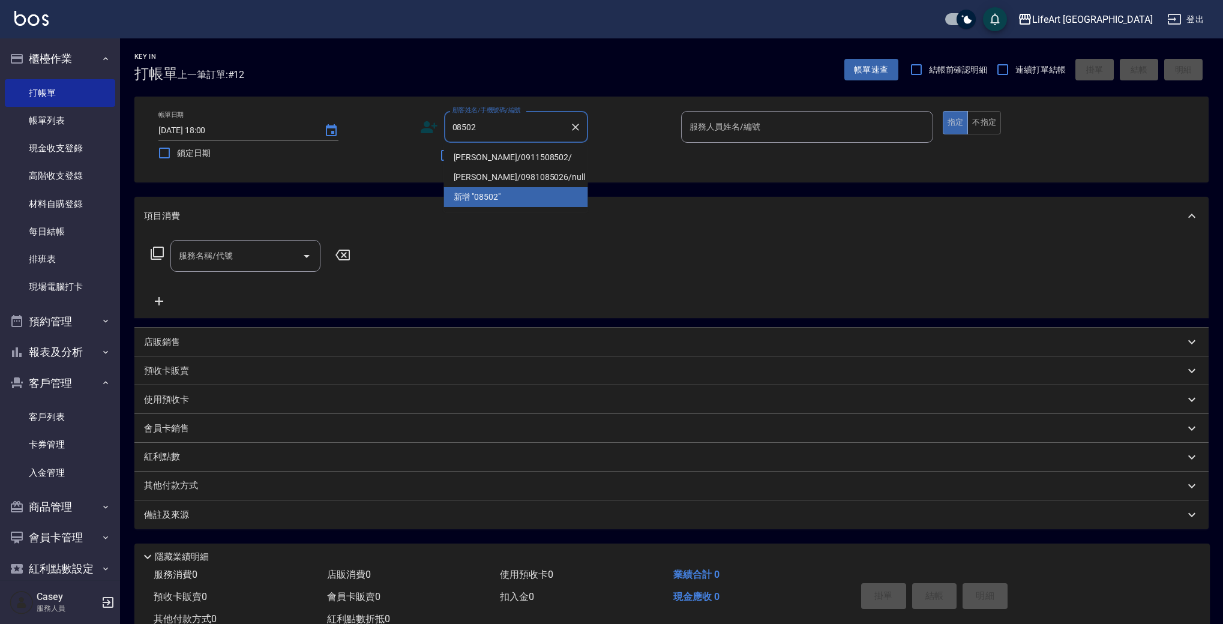
click at [546, 158] on li "[PERSON_NAME]/0911508502/" at bounding box center [516, 158] width 144 height 20
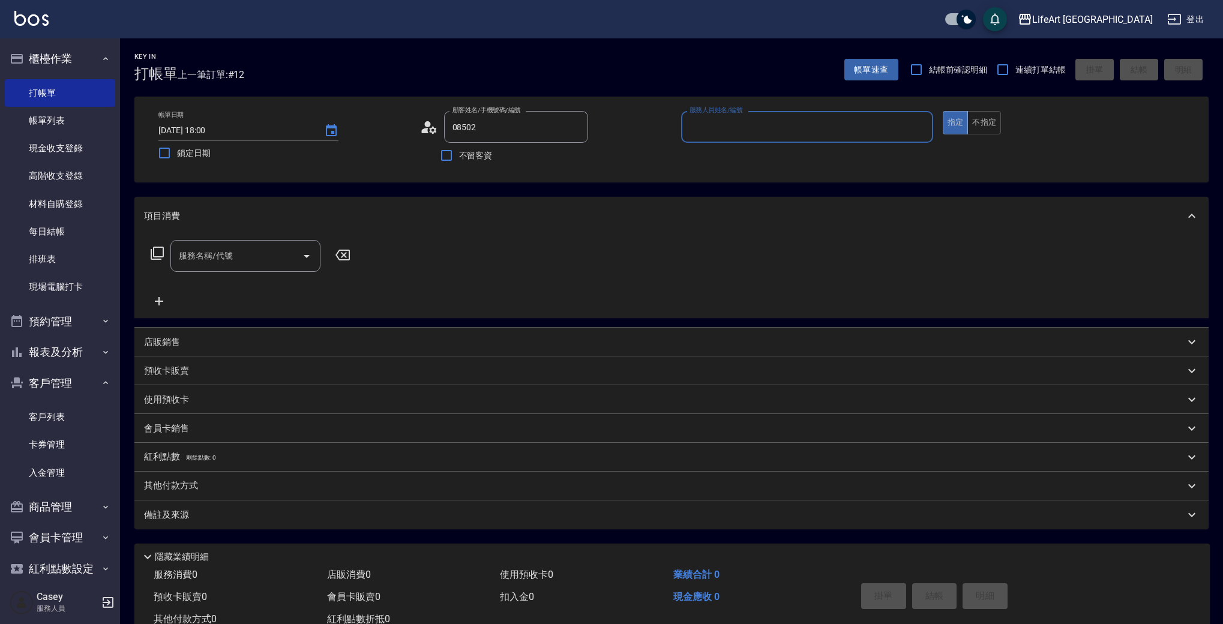
type input "[PERSON_NAME]/0911508502/"
type input "Ashely-A"
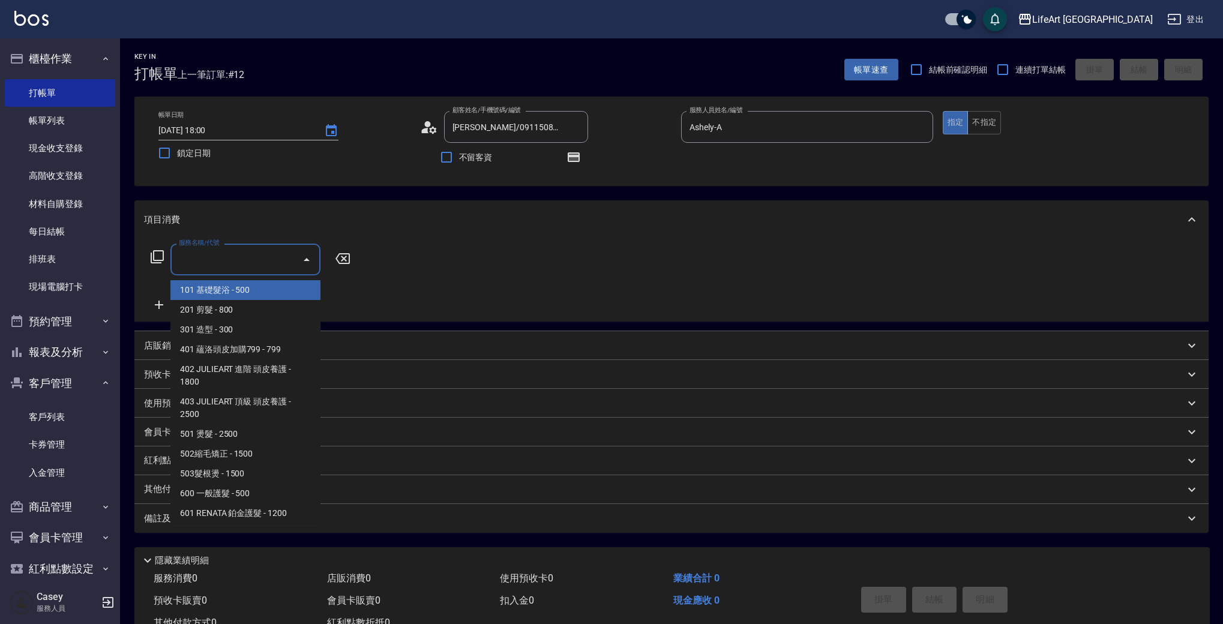
drag, startPoint x: 267, startPoint y: 254, endPoint x: 266, endPoint y: 260, distance: 6.1
click at [267, 254] on input "服務名稱/代號" at bounding box center [236, 259] width 121 height 21
click at [261, 307] on span "201 剪髮 - 800" at bounding box center [245, 310] width 150 height 20
type input "201 剪髮(201)"
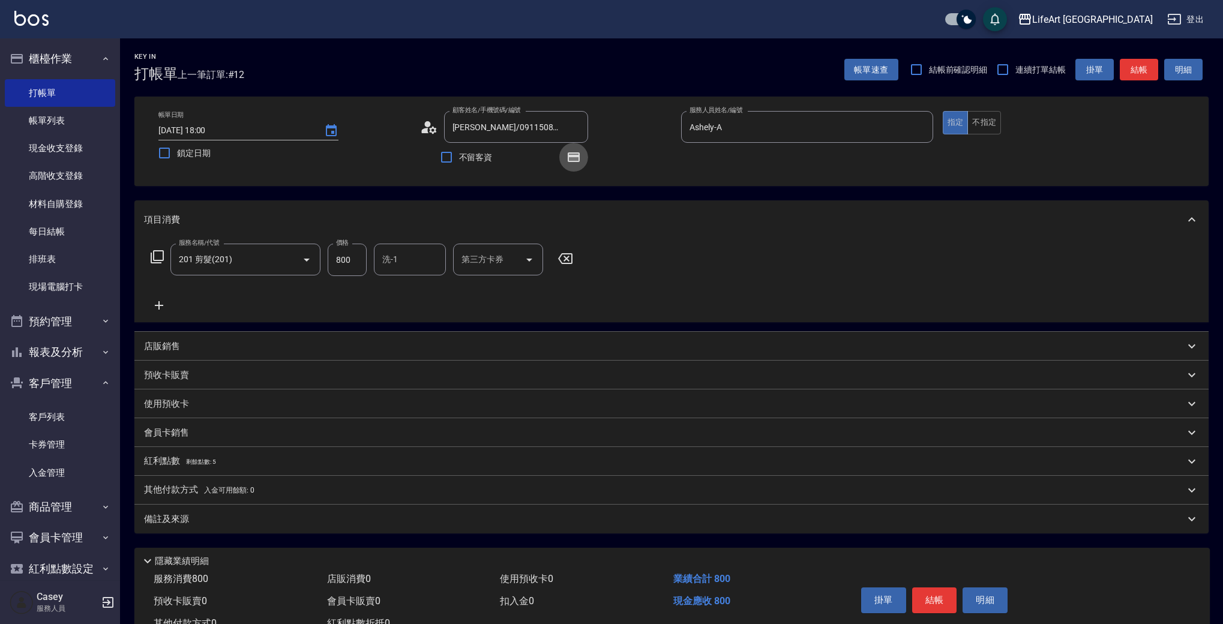
click at [574, 154] on icon "button" at bounding box center [574, 157] width 10 height 7
click at [575, 156] on icon "button" at bounding box center [574, 157] width 12 height 10
click at [353, 263] on input "800" at bounding box center [347, 260] width 39 height 32
type input "945"
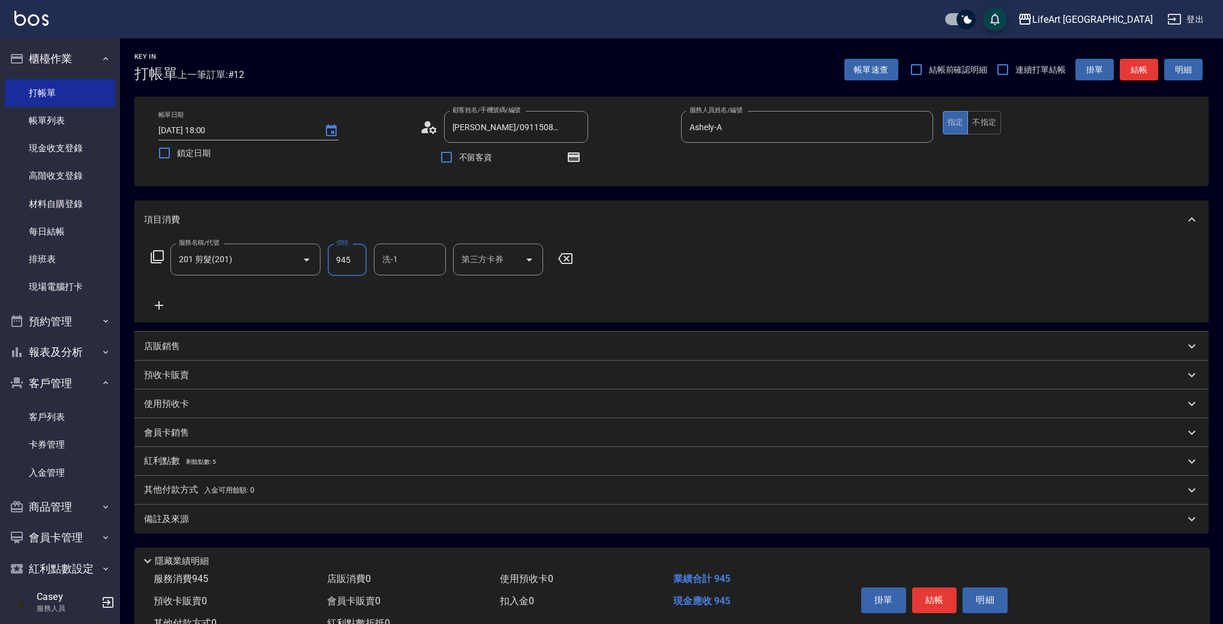
click at [330, 515] on div "備註及來源" at bounding box center [664, 519] width 1040 height 13
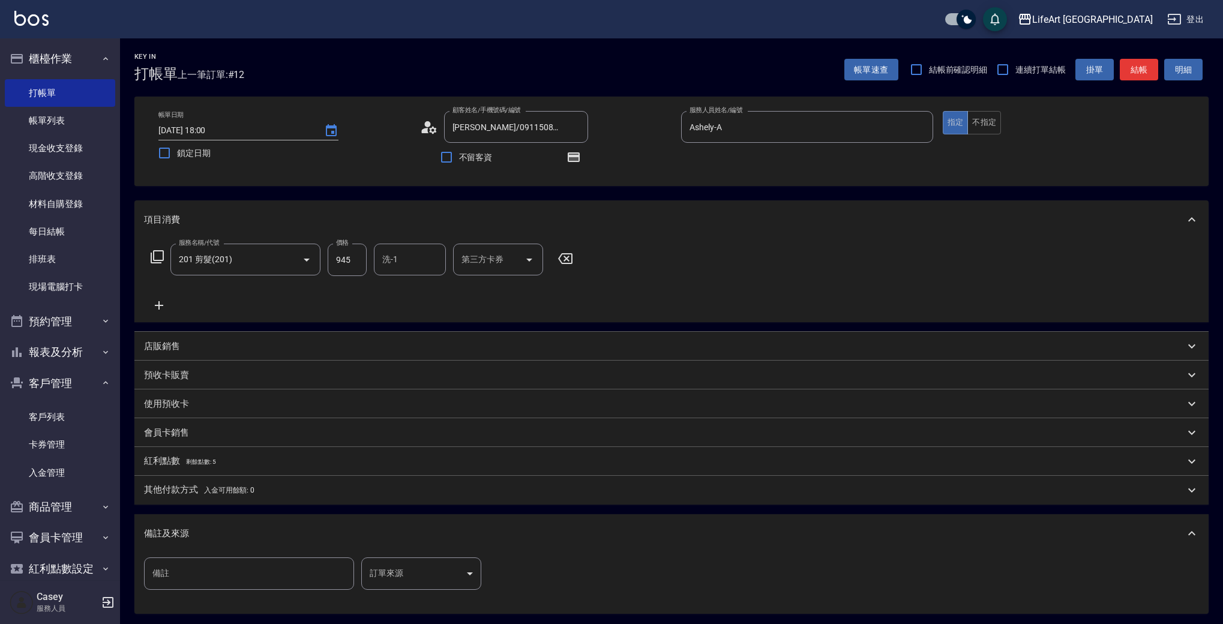
click at [445, 571] on body "LifeArt 蘆洲 登出 櫃檯作業 打帳單 帳單列表 現金收支登錄 高階收支登錄 材料自購登錄 每日結帳 排班表 現場電腦打卡 預約管理 預約管理 單日預約…" at bounding box center [611, 372] width 1223 height 744
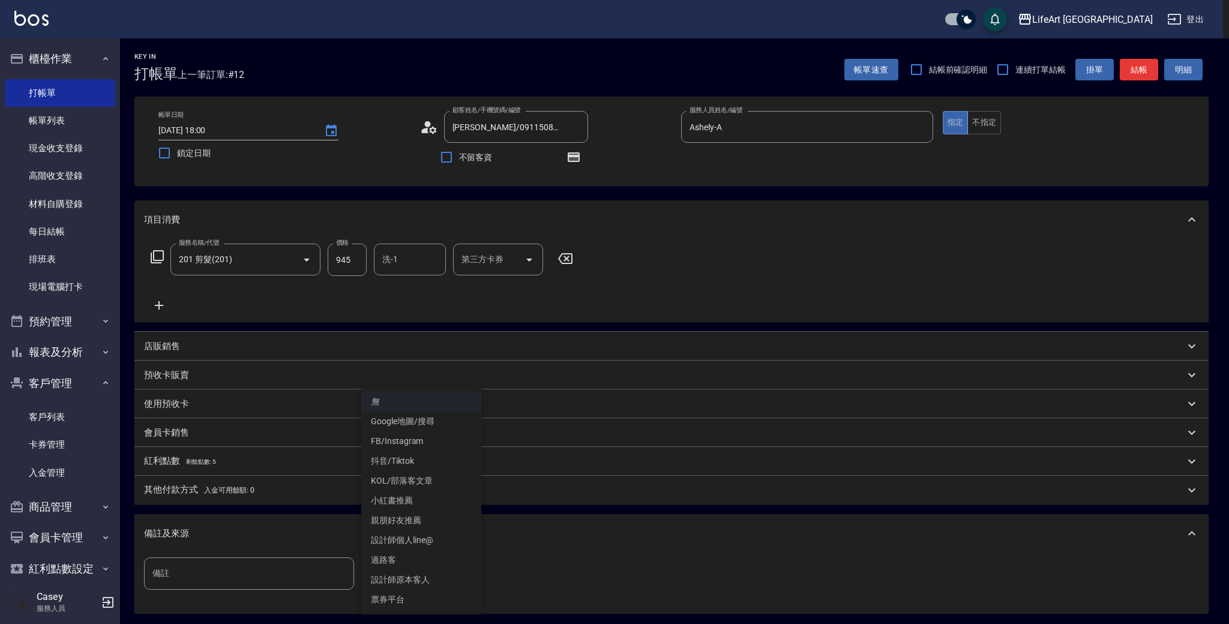
click at [443, 587] on li "設計師原本客人" at bounding box center [421, 580] width 120 height 20
type input "設計師原本客人"
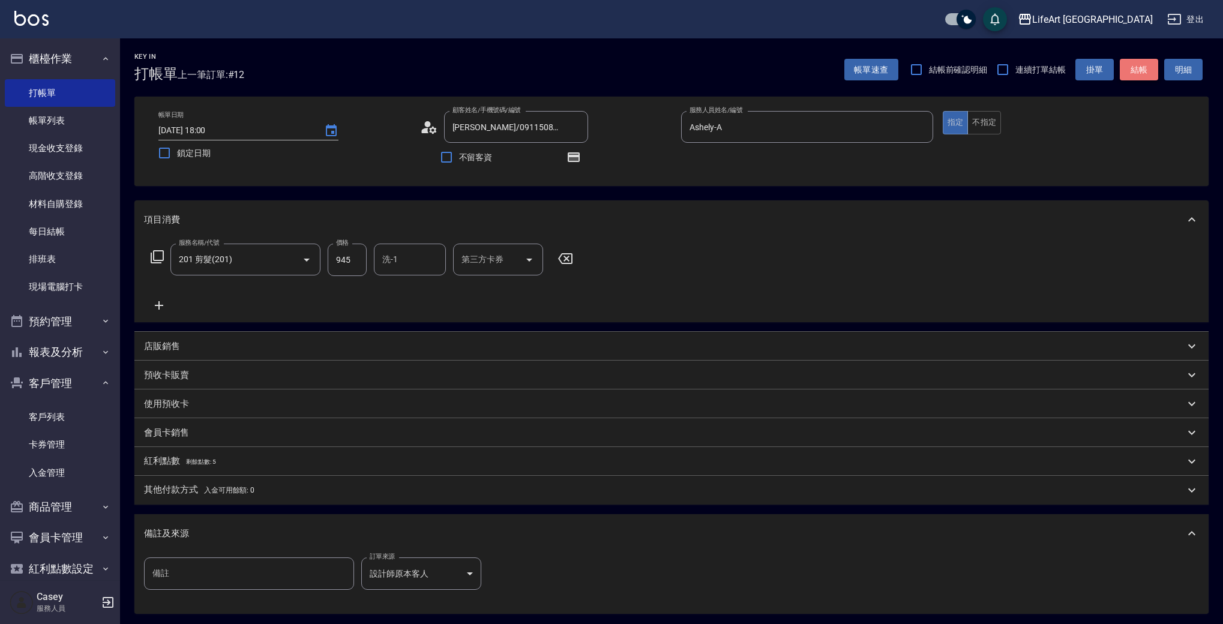
click at [1146, 68] on button "結帳" at bounding box center [1139, 70] width 38 height 22
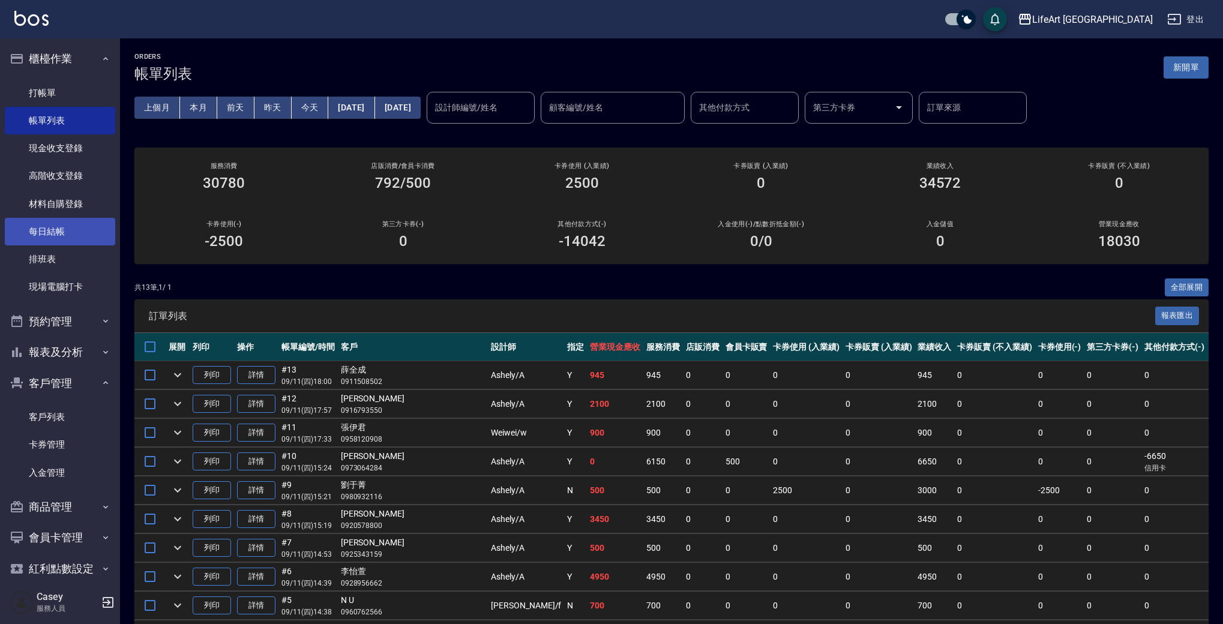
click at [54, 236] on link "每日結帳" at bounding box center [60, 232] width 110 height 28
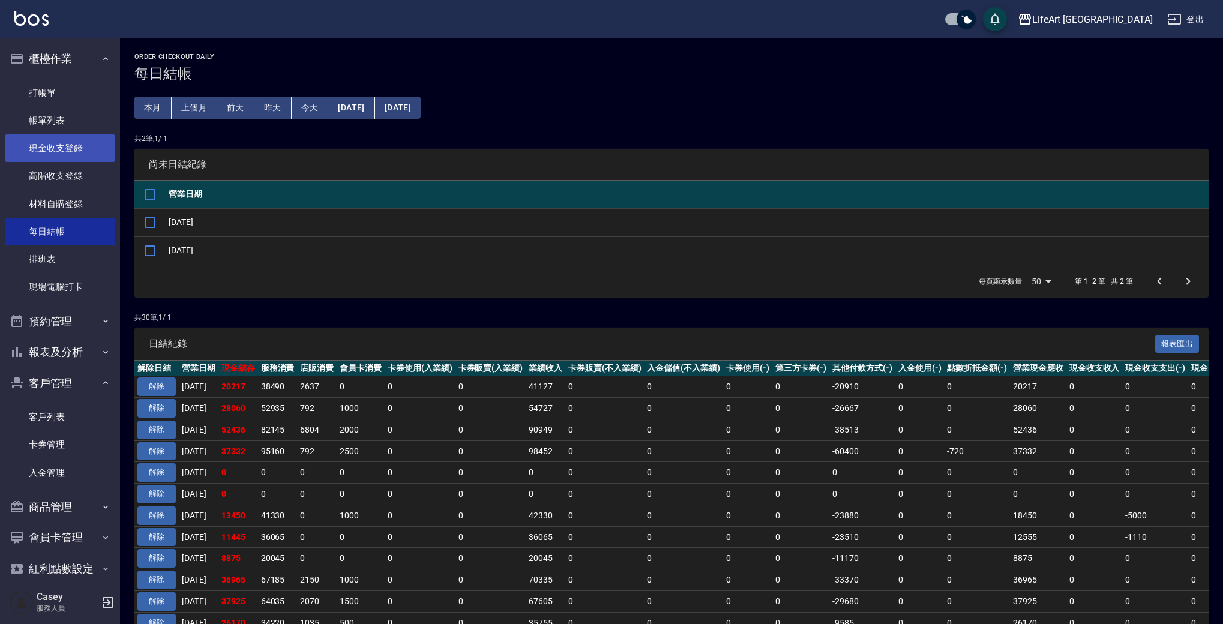
click at [74, 151] on link "現金收支登錄" at bounding box center [60, 148] width 110 height 28
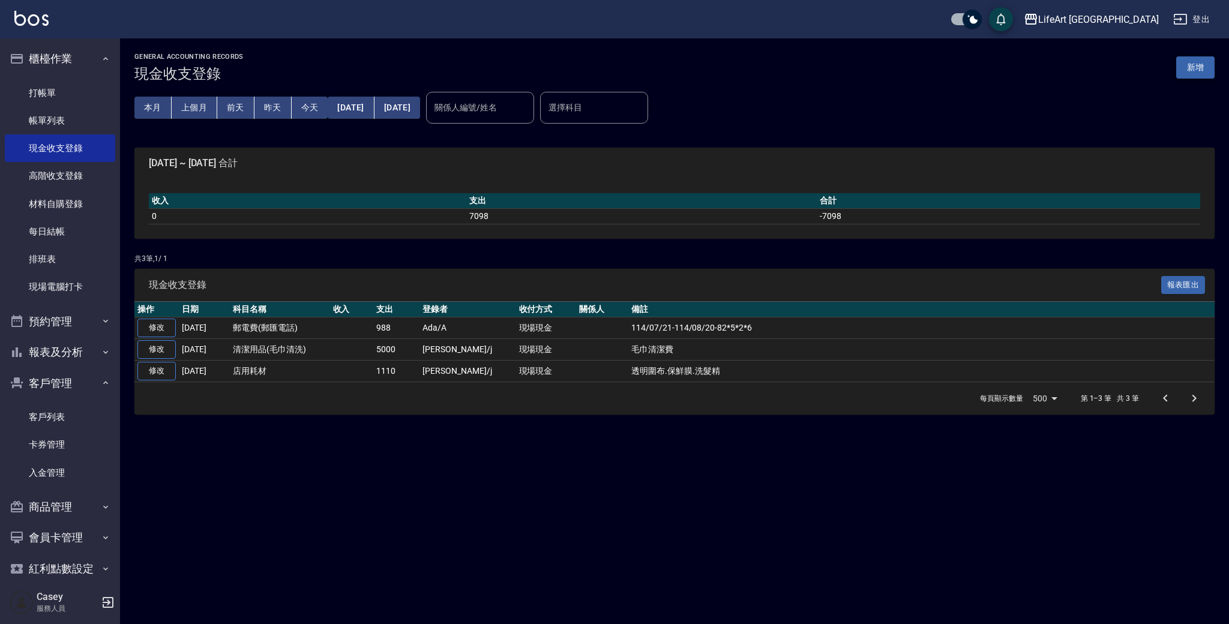
click at [1192, 68] on button "新增" at bounding box center [1195, 67] width 38 height 22
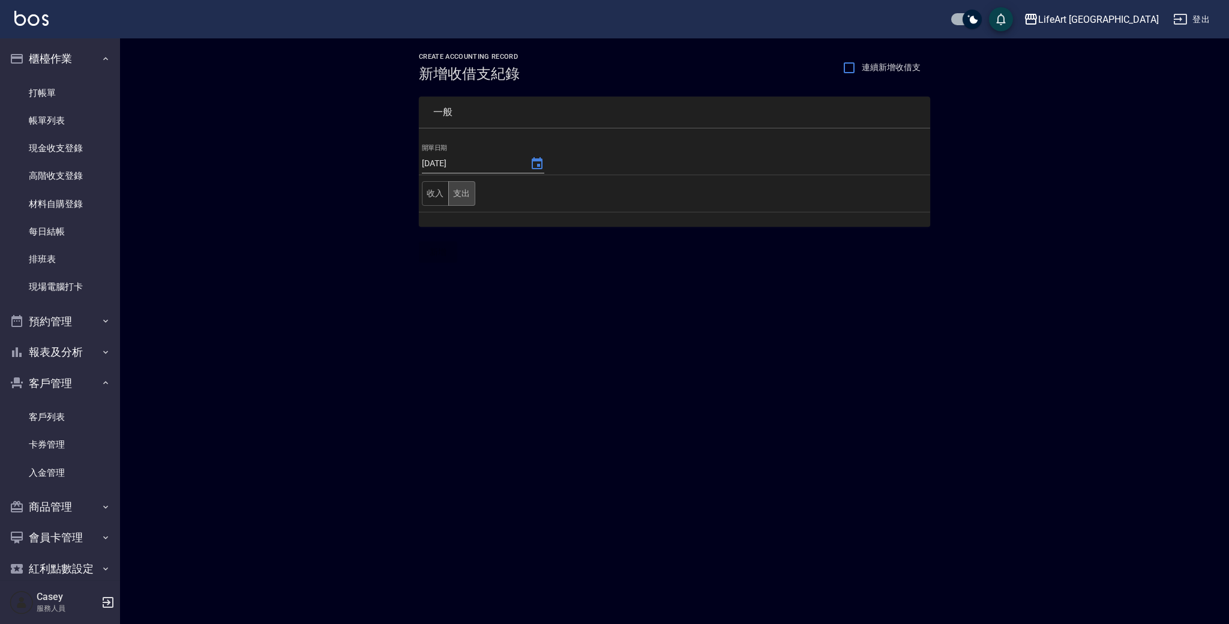
click at [455, 196] on button "支出" at bounding box center [461, 193] width 27 height 25
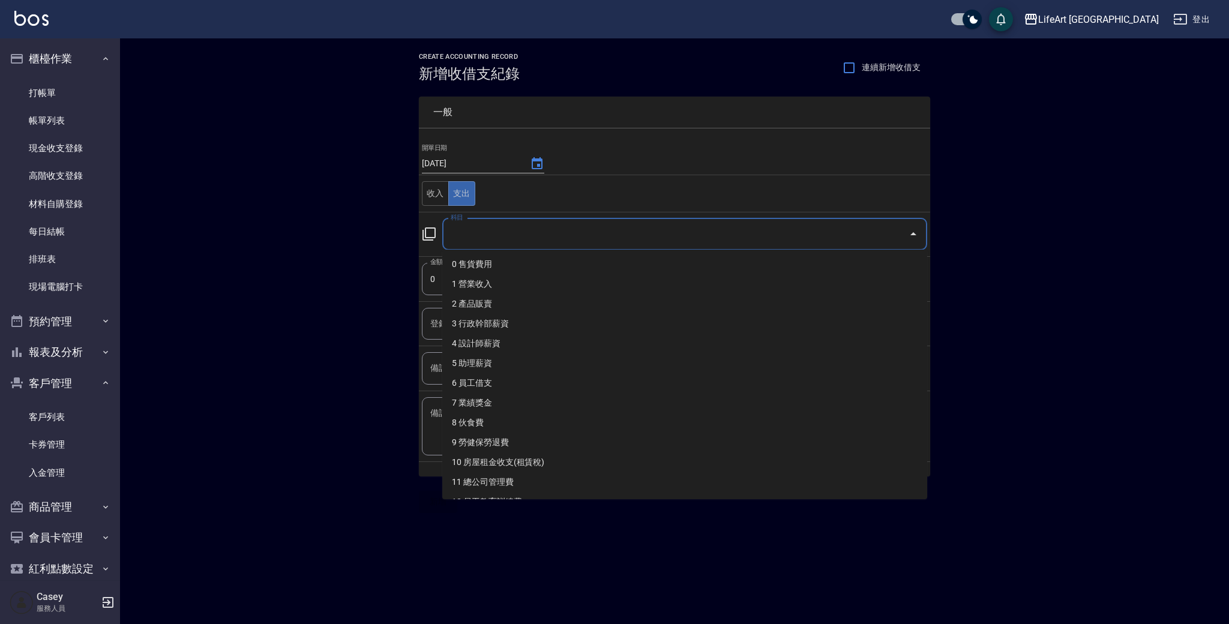
click at [486, 232] on input "科目" at bounding box center [676, 234] width 456 height 21
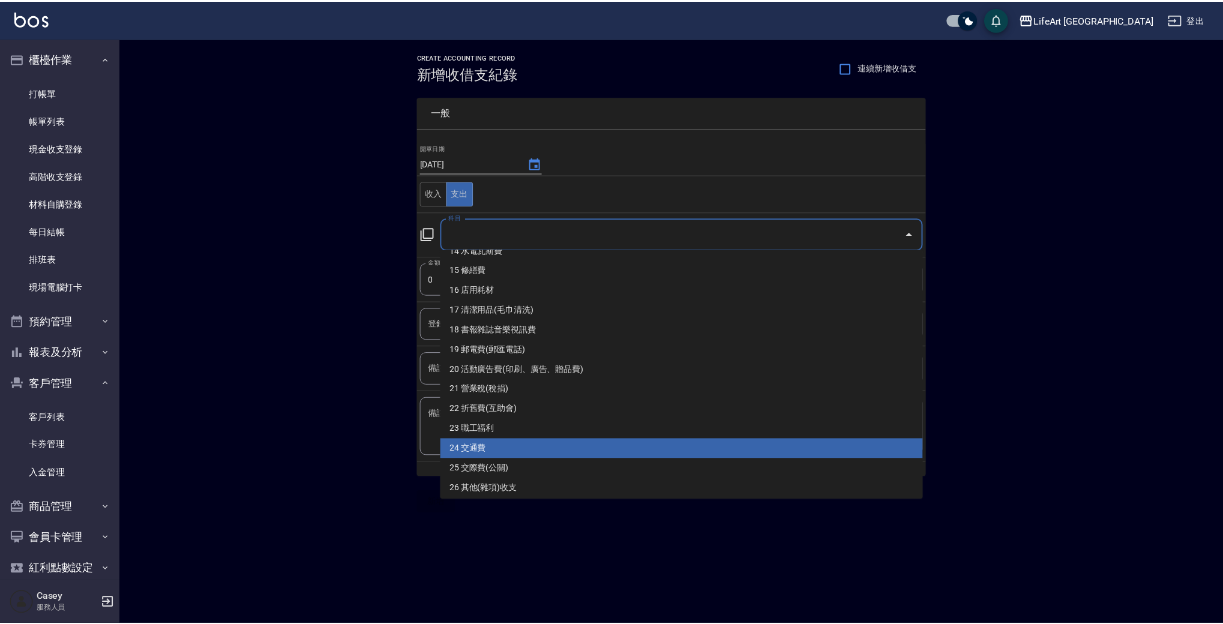
scroll to position [301, 0]
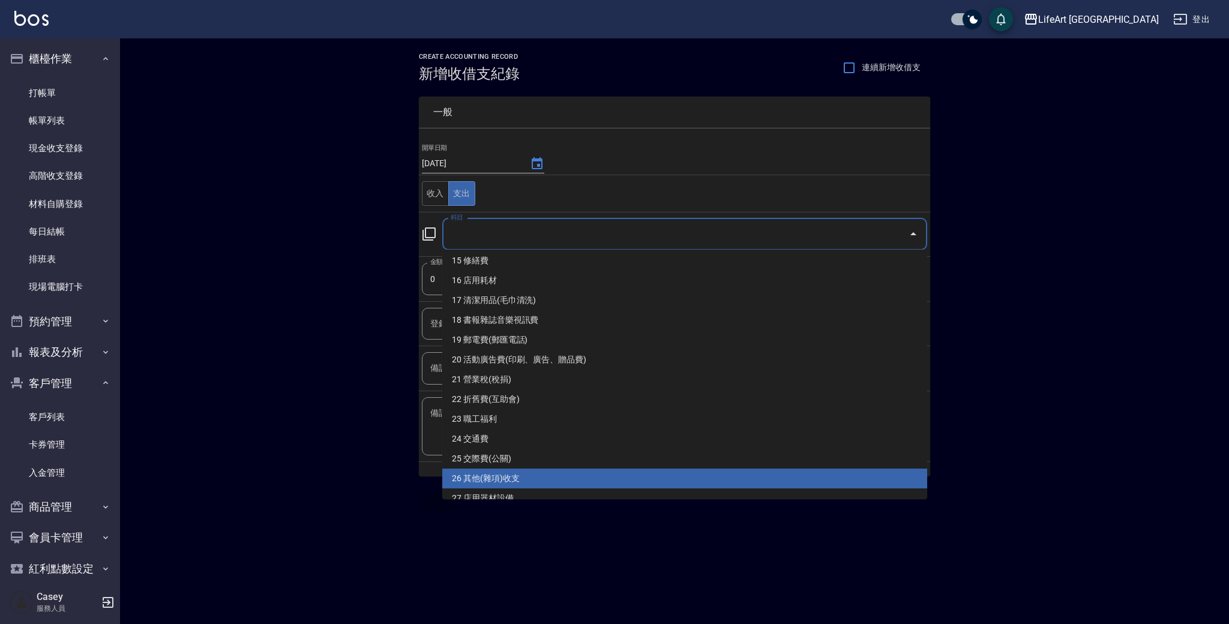
click at [798, 473] on li "26 其他(雜項)收支" at bounding box center [684, 479] width 485 height 20
type input "26 其他(雜項)收支"
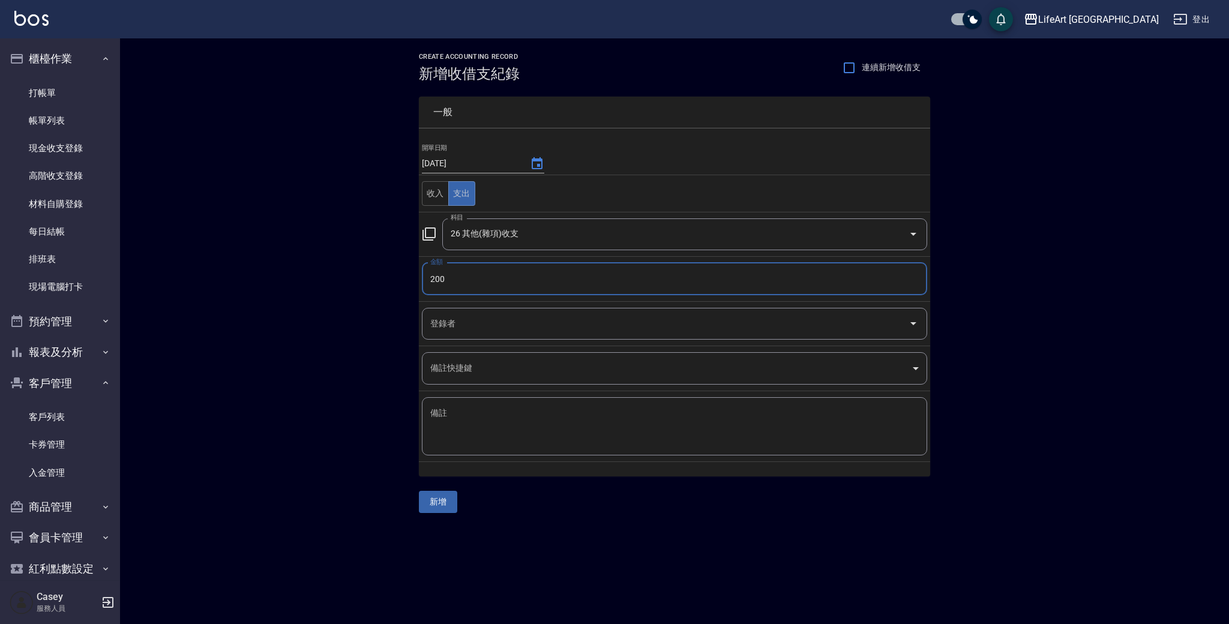
type input "200"
click at [527, 318] on input "登錄者" at bounding box center [665, 323] width 476 height 21
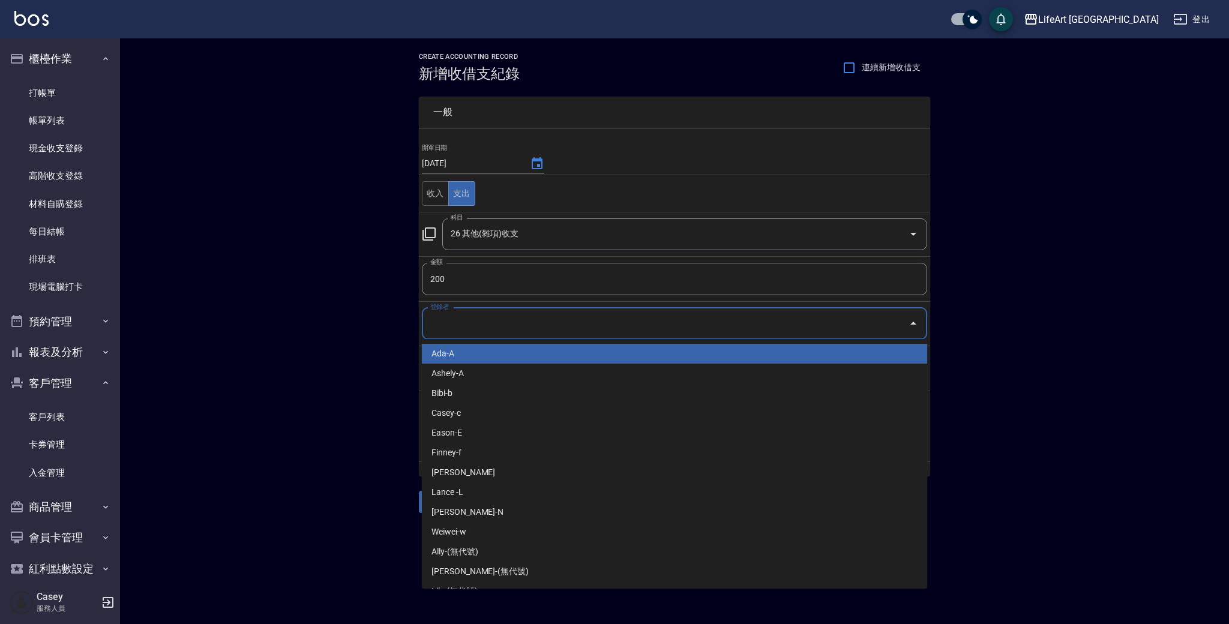
click at [514, 355] on li "Ada-A" at bounding box center [674, 354] width 505 height 20
type input "Ada-A"
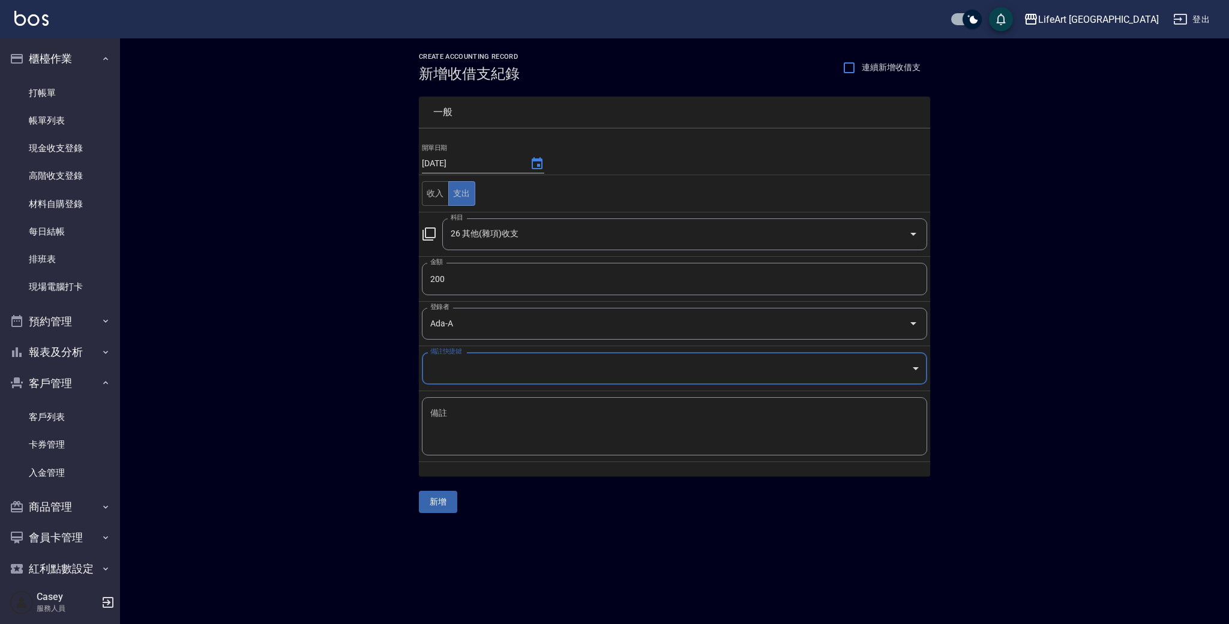
click at [511, 402] on div "x 備註" at bounding box center [674, 426] width 505 height 58
type textarea "影印帳單"
click at [448, 506] on button "新增" at bounding box center [438, 502] width 38 height 22
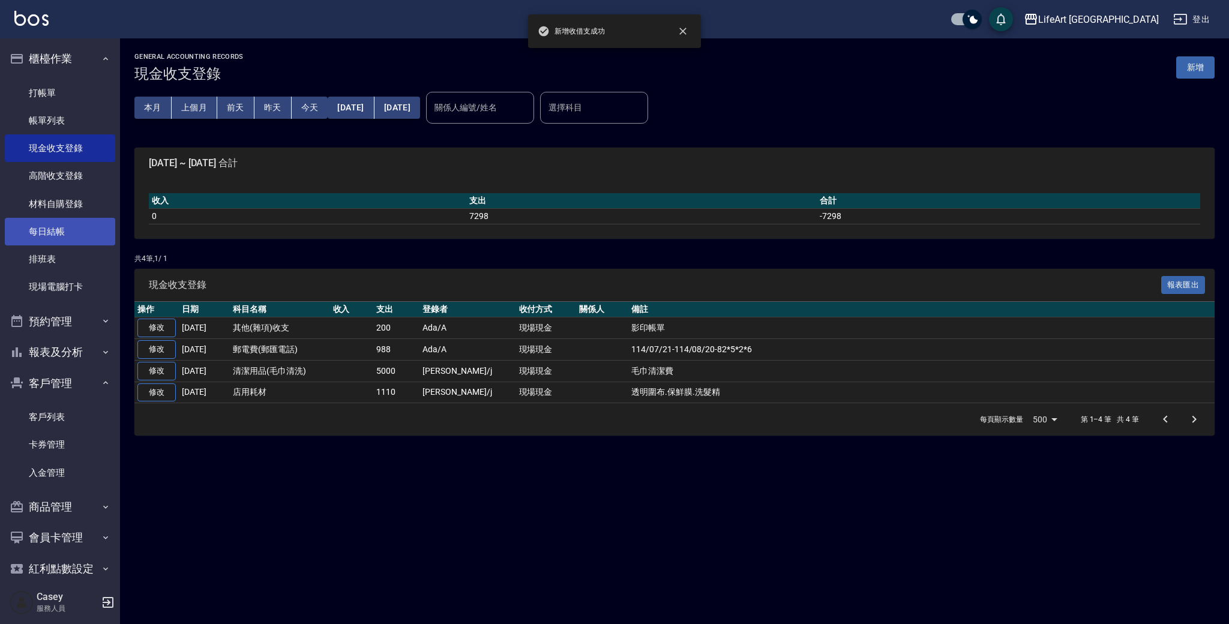
click at [96, 236] on link "每日結帳" at bounding box center [60, 232] width 110 height 28
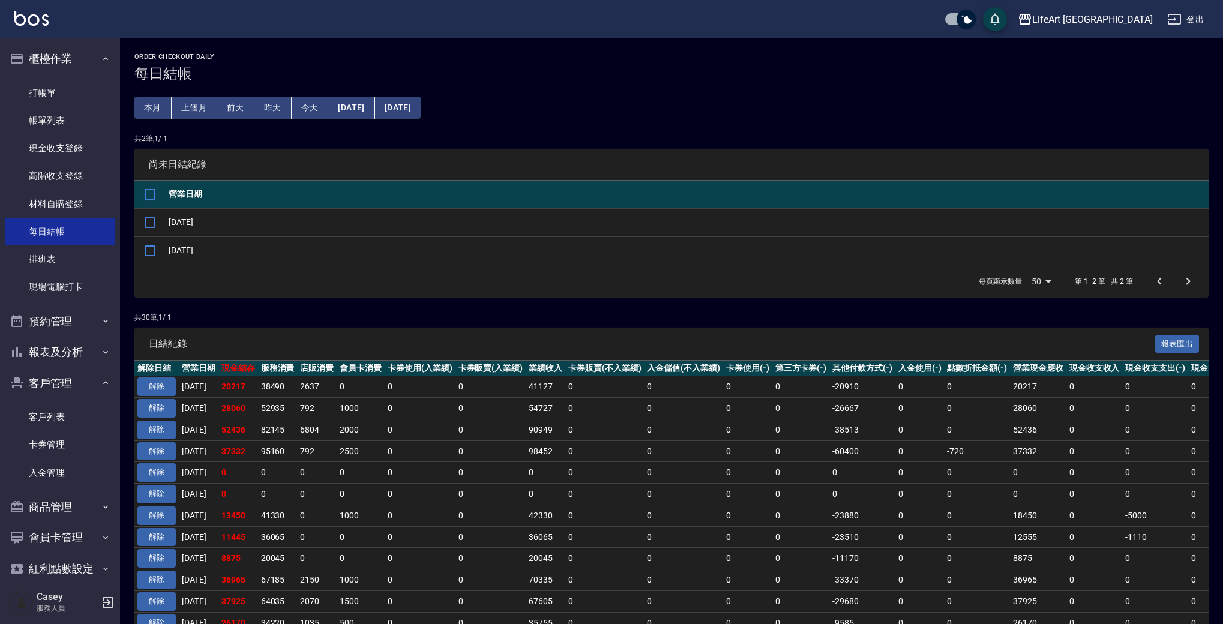
click at [150, 190] on input "checkbox" at bounding box center [149, 194] width 25 height 25
checkbox input "true"
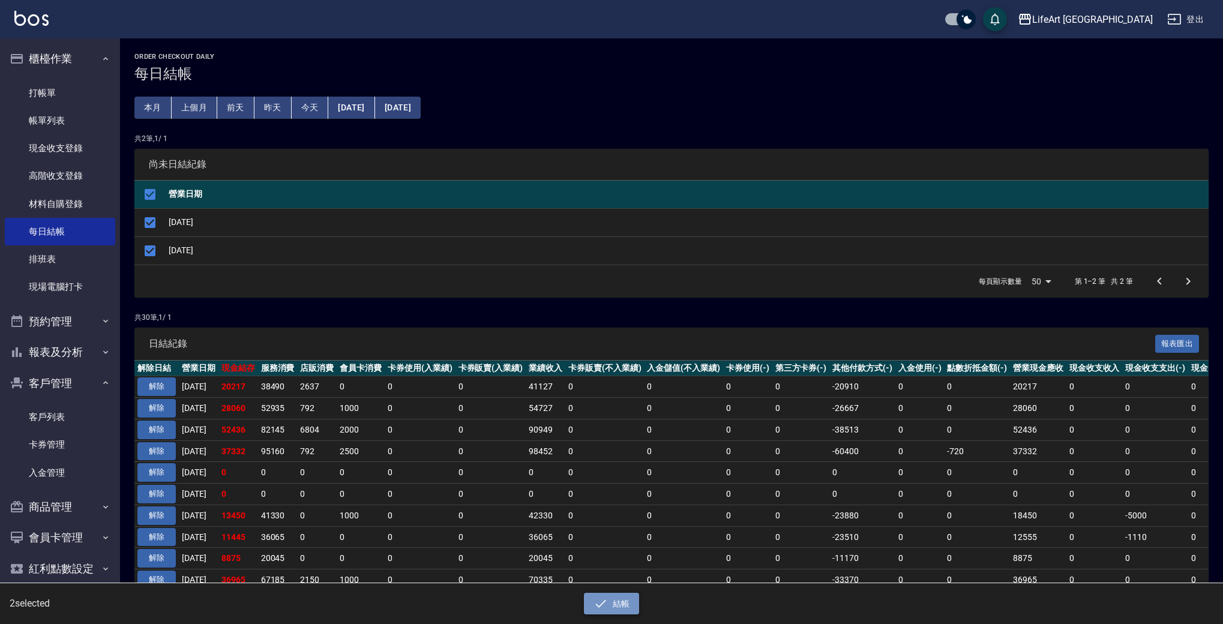
click at [604, 601] on icon "button" at bounding box center [600, 603] width 14 height 14
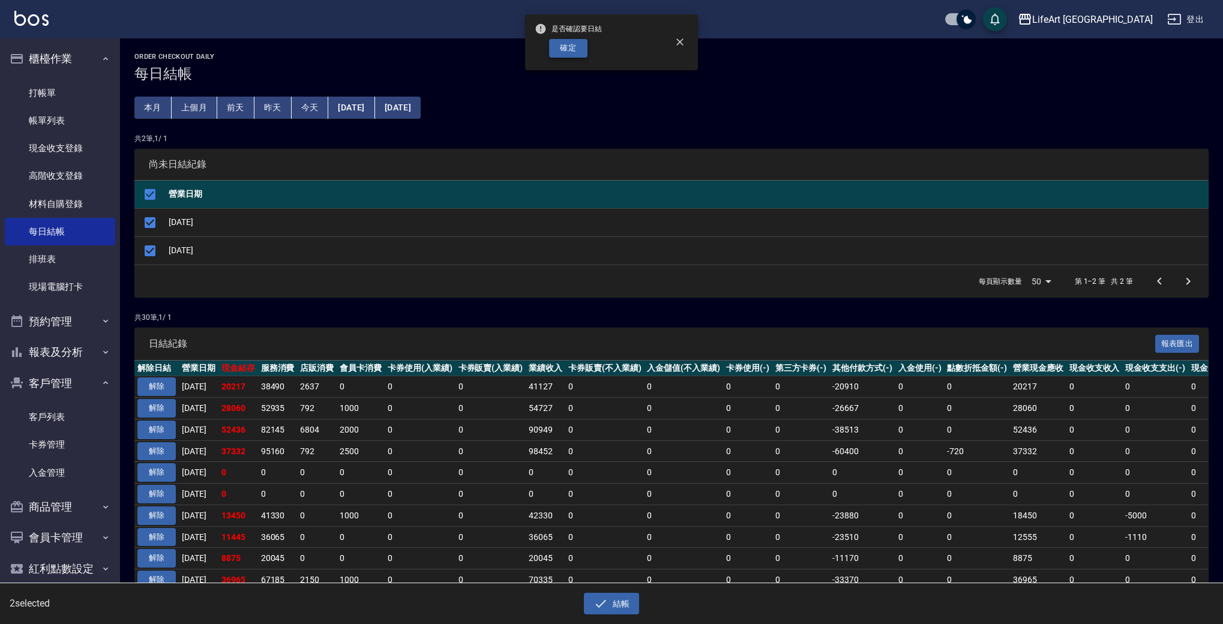
click at [575, 47] on button "確定" at bounding box center [568, 48] width 38 height 19
checkbox input "false"
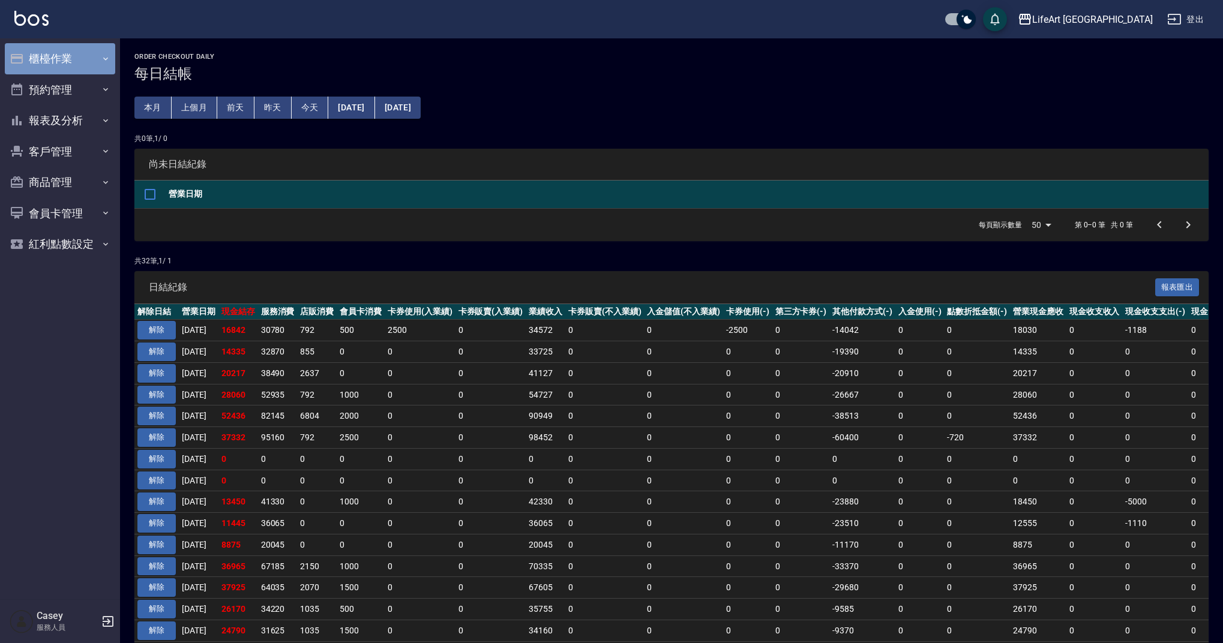
click at [66, 59] on button "櫃檯作業" at bounding box center [60, 58] width 110 height 31
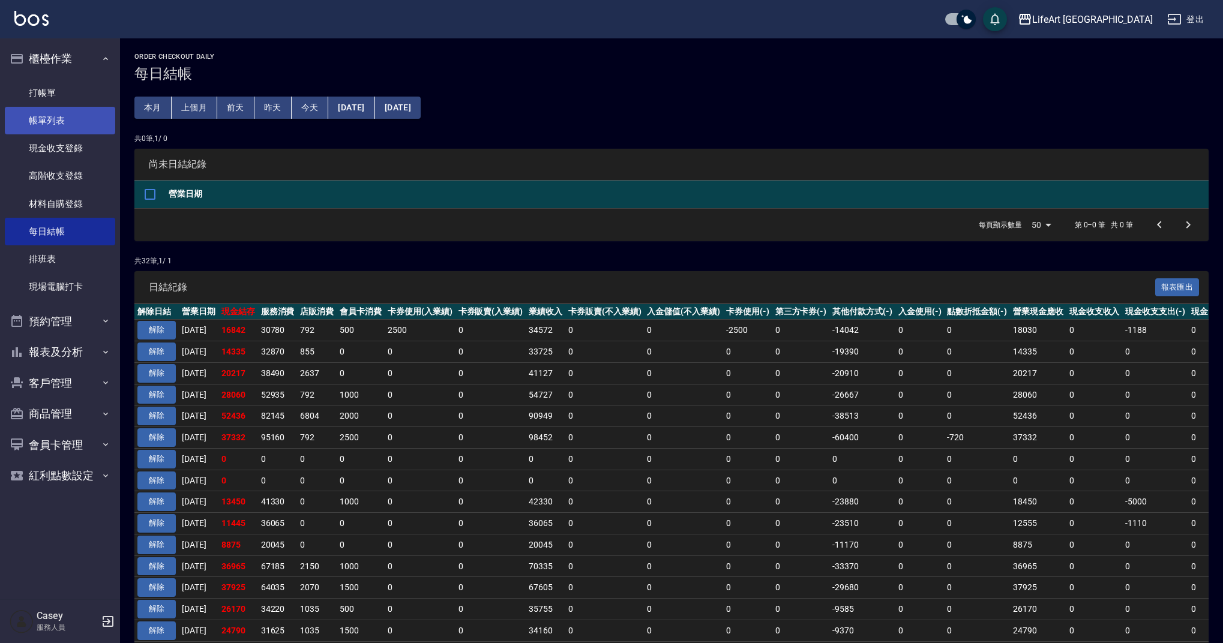
click at [83, 118] on link "帳單列表" at bounding box center [60, 121] width 110 height 28
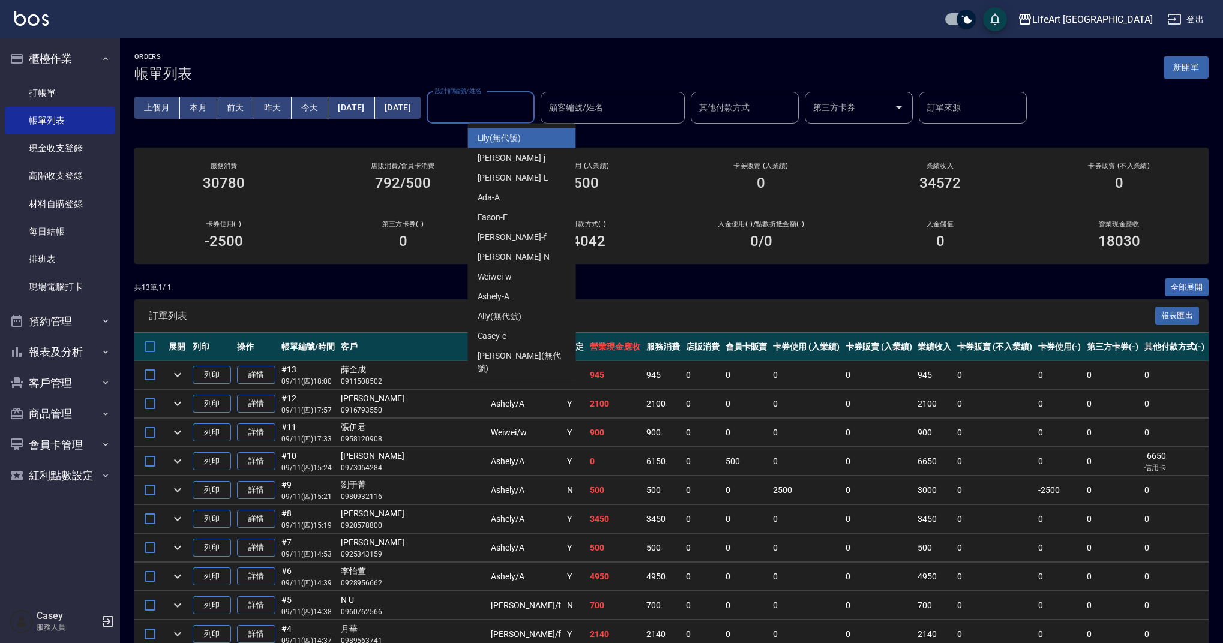
click at [529, 103] on input "設計師編號/姓名" at bounding box center [480, 107] width 97 height 21
click at [540, 301] on div "Ashely -A" at bounding box center [522, 297] width 108 height 20
type input "Ashely-A"
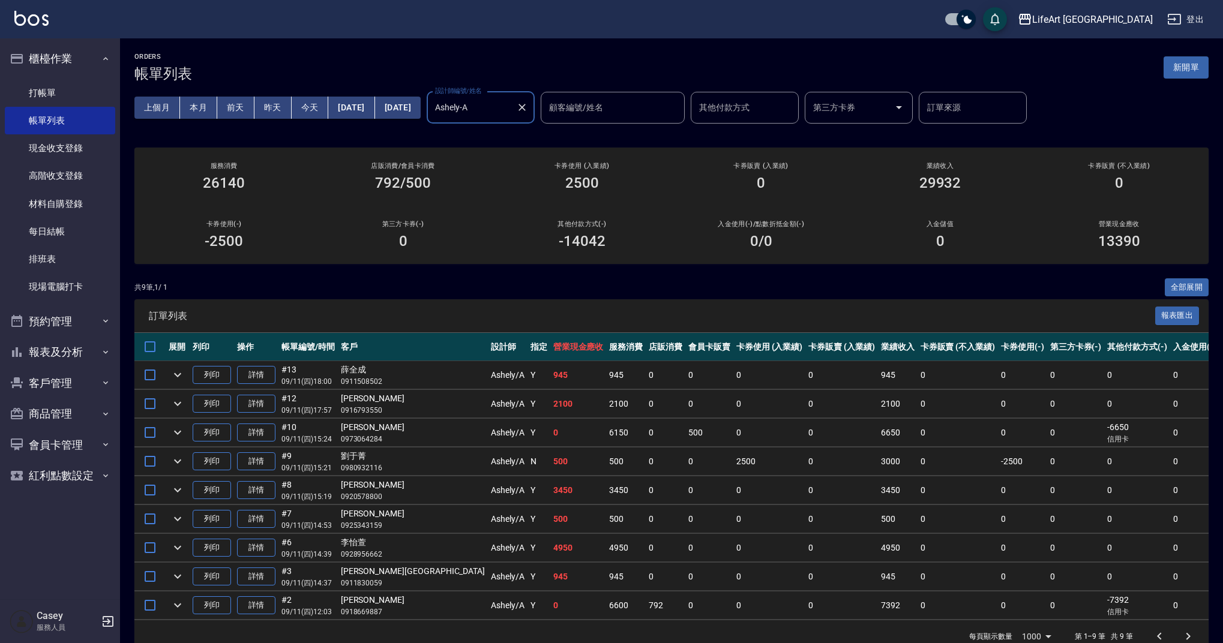
click at [528, 103] on icon "Clear" at bounding box center [522, 107] width 12 height 12
